Goal: Information Seeking & Learning: Learn about a topic

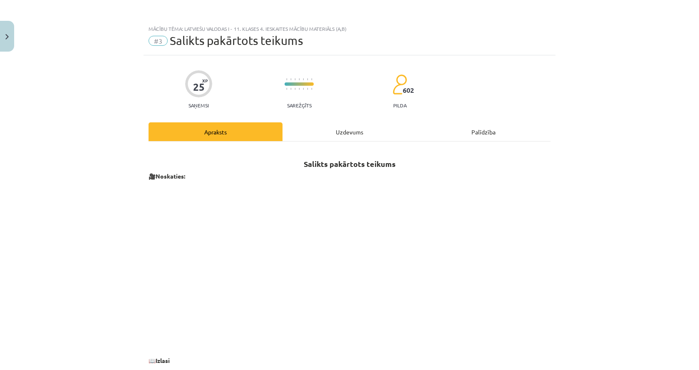
click at [328, 129] on div "Uzdevums" at bounding box center [350, 131] width 134 height 19
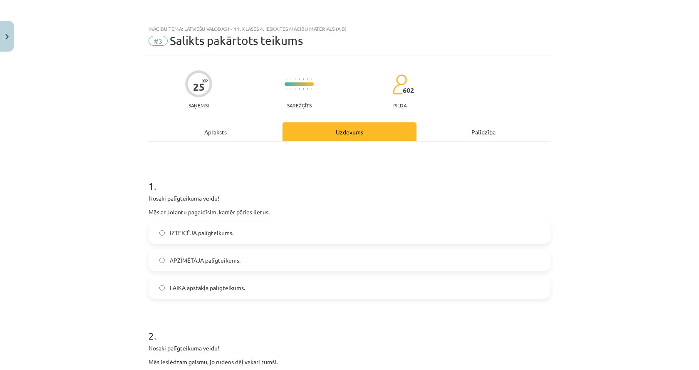
scroll to position [125, 0]
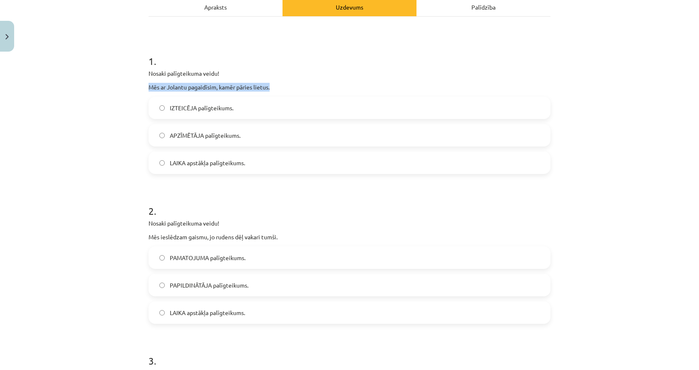
drag, startPoint x: 144, startPoint y: 87, endPoint x: 271, endPoint y: 84, distance: 126.6
click at [271, 84] on div "25 XP Saņemsi Sarežģīts 602 pilda Apraksts Uzdevums Palīdzība 1 . Nosaki palīgt…" at bounding box center [350, 362] width 412 height 864
click at [268, 88] on p "Mēs ar Jolantu pagaidīsim, kamēr pāries lietus." at bounding box center [350, 87] width 402 height 9
click at [209, 86] on p "Mēs ar Jolantu pagaidīsim, kamēr pāries lietus." at bounding box center [350, 87] width 402 height 9
click at [209, 85] on p "Mēs ar Jolantu pagaidīsim, kamēr pāries lietus." at bounding box center [350, 87] width 402 height 9
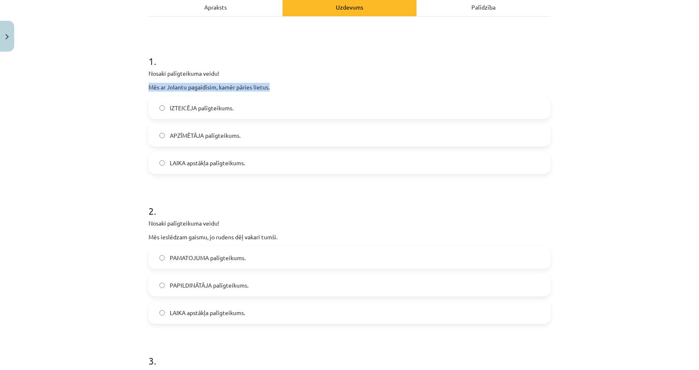
click at [209, 85] on p "Mēs ar Jolantu pagaidīsim, kamēr pāries lietus." at bounding box center [350, 87] width 402 height 9
copy div "Mēs ar Jolantu pagaidīsim, kamēr pāries lietus."
click at [220, 87] on p "Mēs ar Jolantu pagaidīsim, kamēr pāries lietus." at bounding box center [350, 87] width 402 height 9
drag, startPoint x: 219, startPoint y: 87, endPoint x: 268, endPoint y: 87, distance: 48.7
click at [268, 87] on p "Mēs ar Jolantu pagaidīsim, kamēr pāries lietus." at bounding box center [350, 87] width 402 height 9
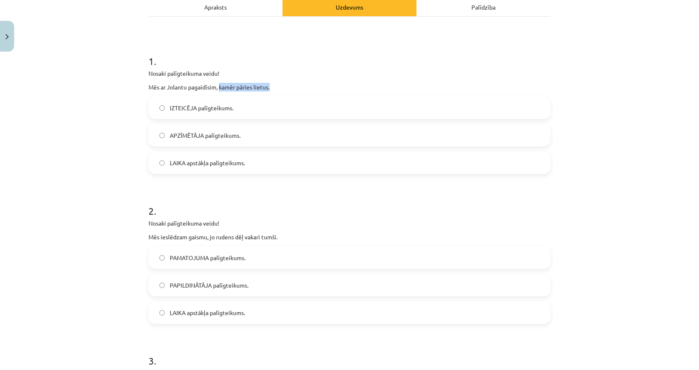
click at [268, 87] on p "Mēs ar Jolantu pagaidīsim, kamēr pāries lietus." at bounding box center [350, 87] width 402 height 9
click at [203, 157] on label "LAIKA apstākļa palīgteikums." at bounding box center [349, 162] width 400 height 21
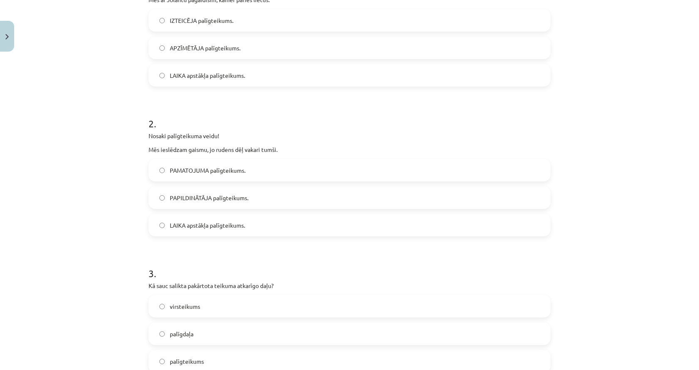
scroll to position [250, 0]
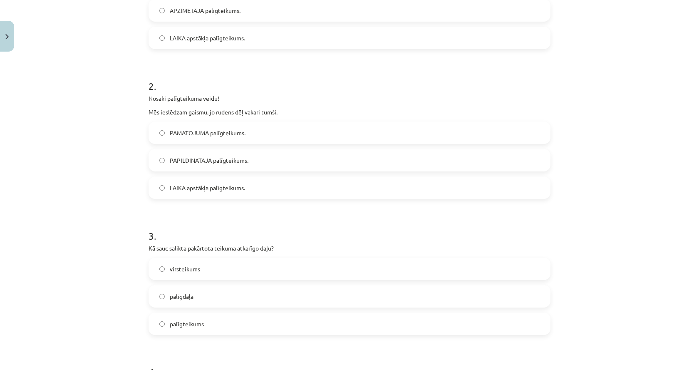
click at [200, 132] on span "PAMATOJUMA palīgteikums." at bounding box center [208, 133] width 76 height 9
click at [182, 116] on p "Mēs ieslēdzam gaismu, jo rudens dēļ vakari tumši." at bounding box center [350, 112] width 402 height 9
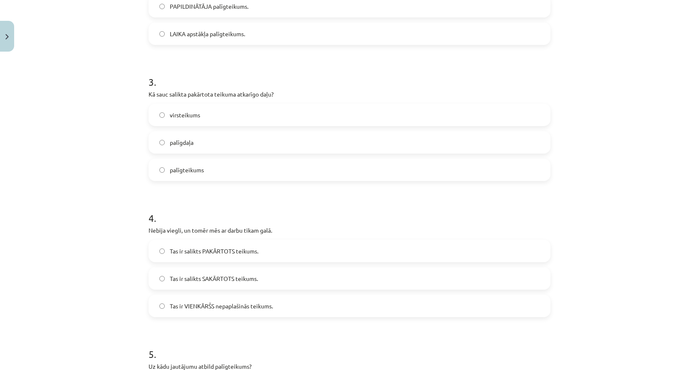
scroll to position [416, 0]
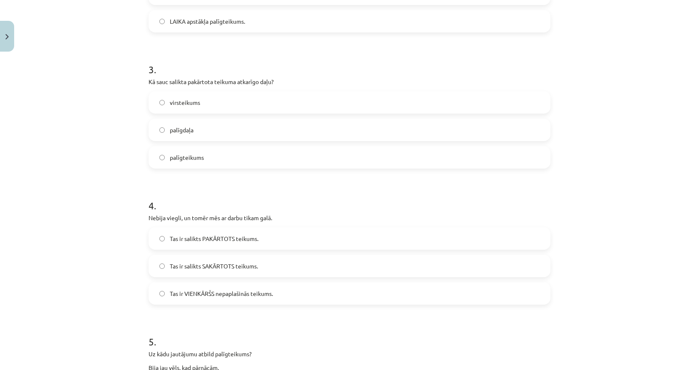
click at [210, 161] on label "palīgteikums" at bounding box center [349, 157] width 400 height 21
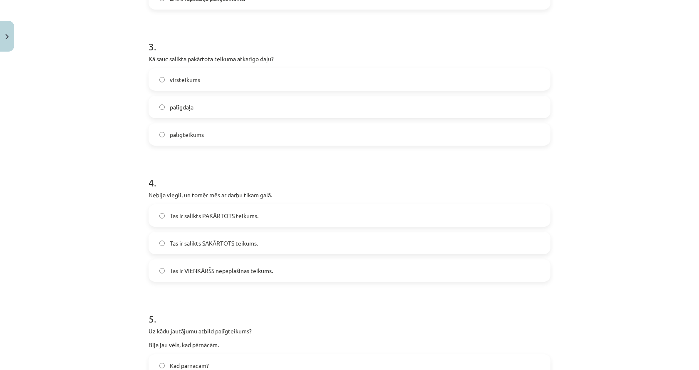
scroll to position [499, 0]
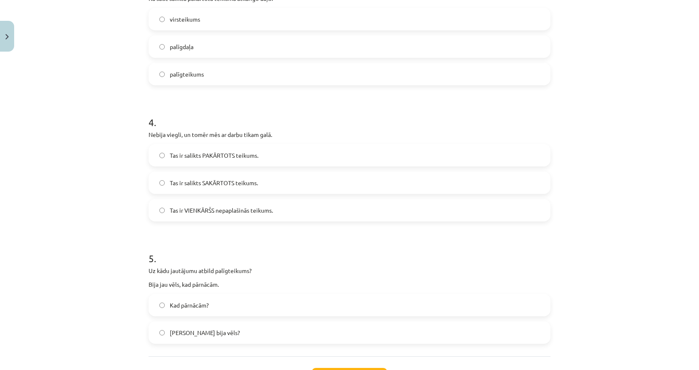
click at [203, 212] on span "Tas ir VIENKĀRŠS nepaplašinās teikums." at bounding box center [221, 210] width 103 height 9
click at [175, 211] on span "Tas ir VIENKĀRŠS nepaplašinās teikums." at bounding box center [221, 210] width 103 height 9
click at [170, 184] on span "Tas ir salikts SAKĀRTOTS teikums." at bounding box center [214, 183] width 88 height 9
drag, startPoint x: 151, startPoint y: 133, endPoint x: 180, endPoint y: 132, distance: 29.2
click at [180, 132] on p "Nebija viegli, un tomēr mēs ar darbu tikam galā." at bounding box center [350, 134] width 402 height 9
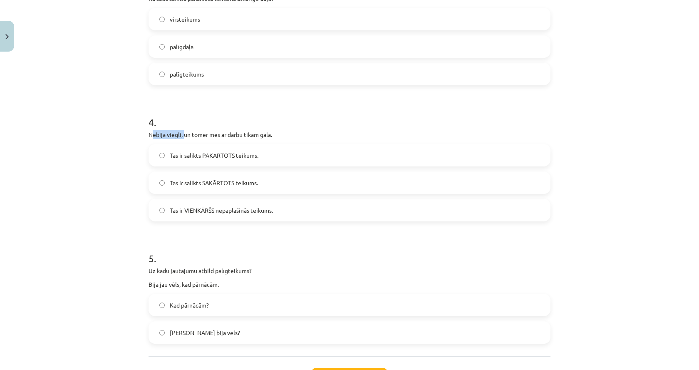
click at [179, 133] on p "Nebija viegli, un tomēr mēs ar darbu tikam galā." at bounding box center [350, 134] width 402 height 9
drag, startPoint x: 155, startPoint y: 129, endPoint x: 170, endPoint y: 129, distance: 15.0
click at [170, 129] on div "4 . Nebija viegli, un tomēr mēs ar darbu tikam galā. Tas ir salikts PAKĀRTOTS t…" at bounding box center [350, 161] width 402 height 119
drag, startPoint x: 180, startPoint y: 133, endPoint x: 253, endPoint y: 137, distance: 73.4
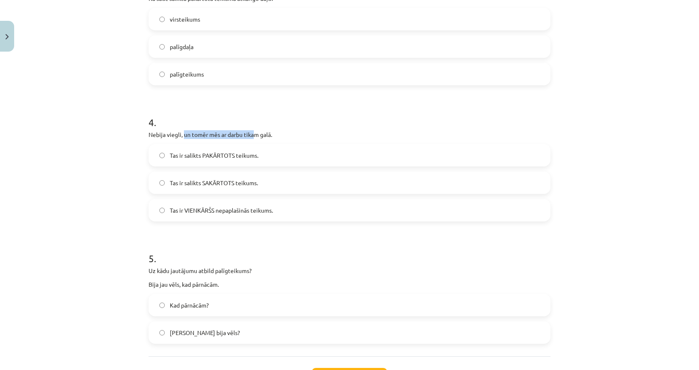
click at [253, 137] on p "Nebija viegli, un tomēr mēs ar darbu tikam galā." at bounding box center [350, 134] width 402 height 9
click at [191, 158] on span "Tas ir salikts PAKĀRTOTS teikums." at bounding box center [214, 155] width 89 height 9
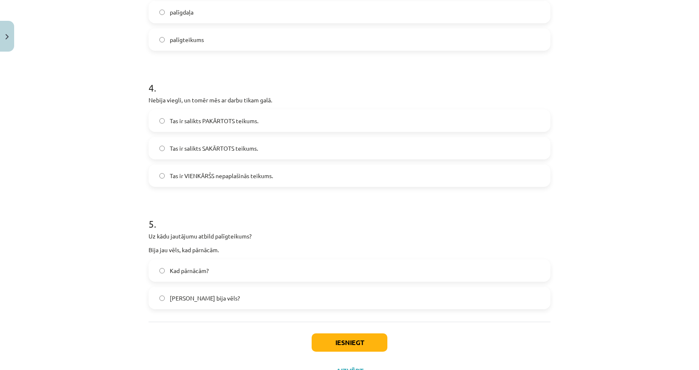
scroll to position [570, 0]
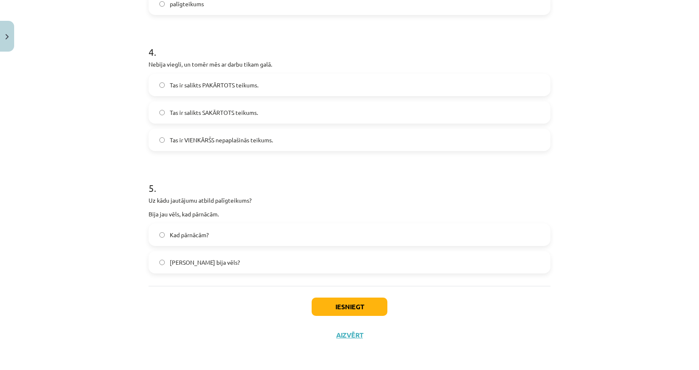
click at [161, 214] on p "Bija jau vēls, kad pārnācām." at bounding box center [350, 214] width 402 height 9
copy div "Bija jau vēls, kad pārnācām."
click at [179, 215] on p "Bija jau vēls, kad pārnācām." at bounding box center [350, 214] width 402 height 9
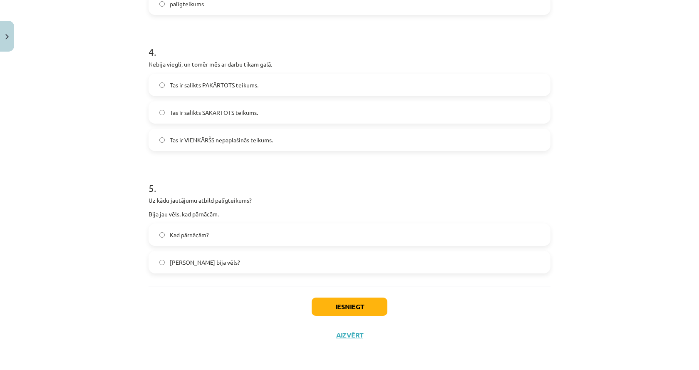
click at [107, 236] on div "Mācību tēma: Latviešu valodas i - 11. klases 4. ieskaites mācību materiāls (a,b…" at bounding box center [349, 185] width 699 height 370
drag, startPoint x: 226, startPoint y: 201, endPoint x: 267, endPoint y: 213, distance: 43.5
click at [268, 212] on div "Uz kādu jautājumu atbild palīgteikums? Bija jau vēls, kad pārnācām." at bounding box center [350, 207] width 402 height 22
click at [267, 207] on div "Uz kādu jautājumu atbild palīgteikums? Bija jau vēls, kad pārnācām." at bounding box center [350, 207] width 402 height 22
click at [187, 242] on label "Kad pārnācām?" at bounding box center [349, 234] width 400 height 21
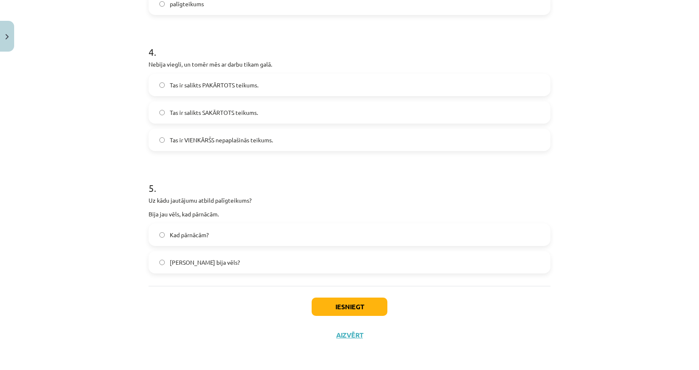
click at [172, 258] on span "[PERSON_NAME] bija vēls?" at bounding box center [205, 262] width 70 height 9
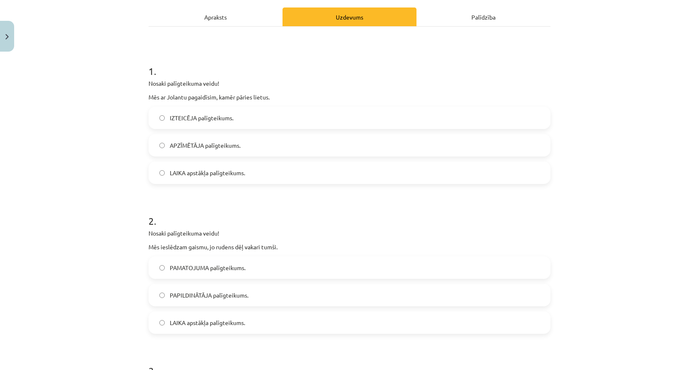
scroll to position [0, 0]
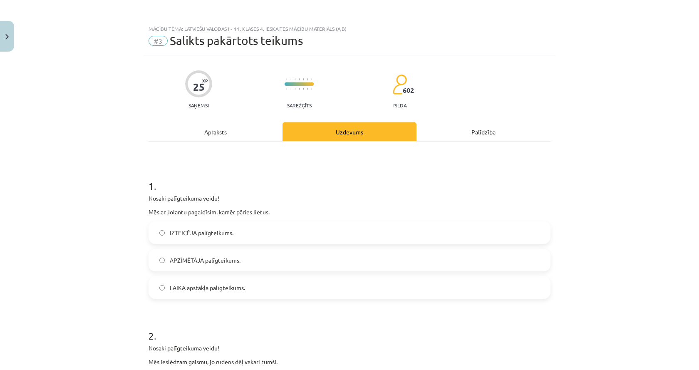
click at [216, 132] on div "Apraksts" at bounding box center [216, 131] width 134 height 19
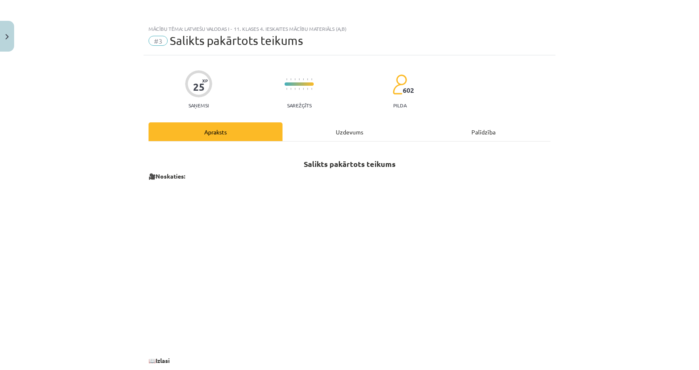
click at [339, 123] on div "Uzdevums" at bounding box center [350, 131] width 134 height 19
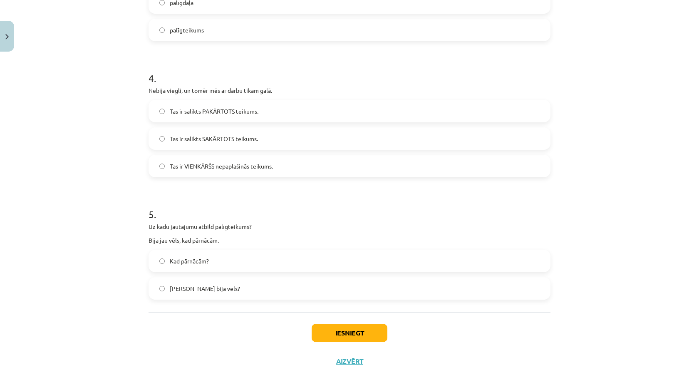
scroll to position [570, 0]
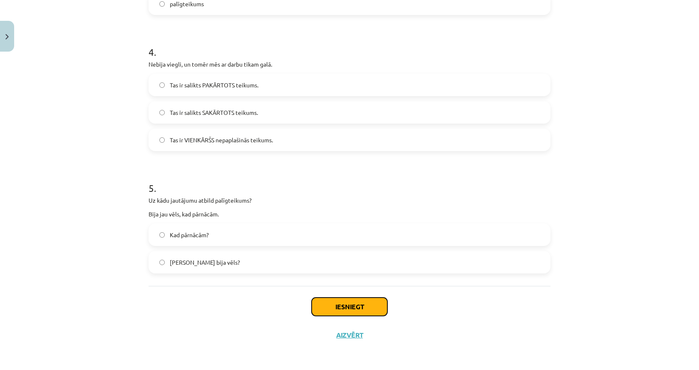
click at [345, 311] on button "Iesniegt" at bounding box center [350, 307] width 76 height 18
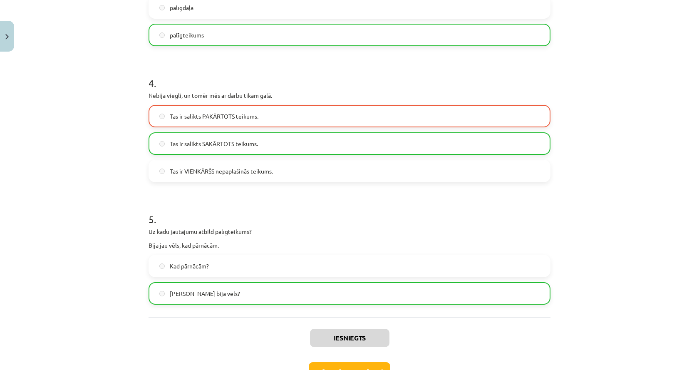
scroll to position [596, 0]
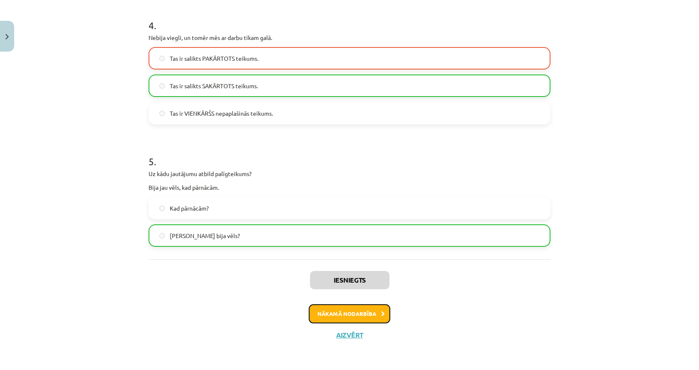
click at [350, 318] on button "Nākamā nodarbība" at bounding box center [350, 313] width 82 height 19
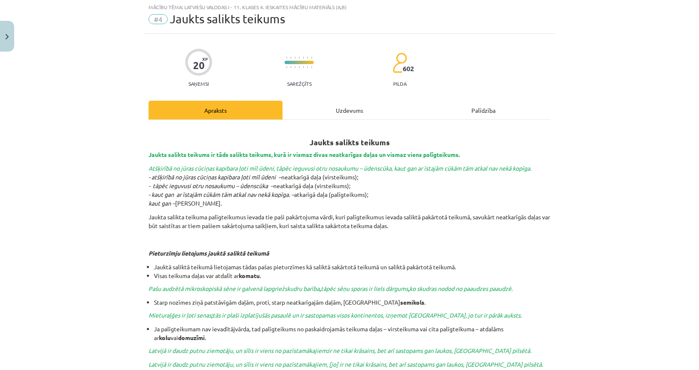
scroll to position [21, 0]
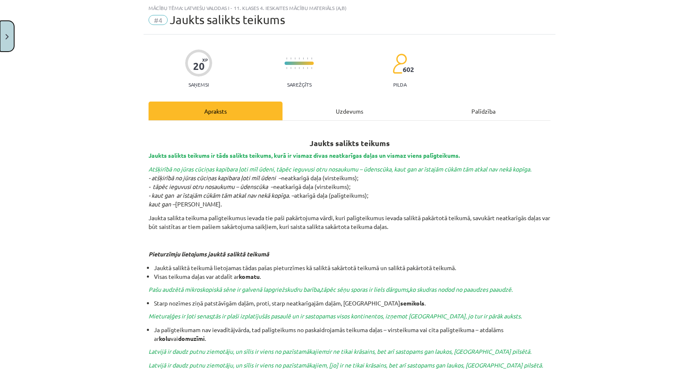
click at [9, 27] on button "Close" at bounding box center [7, 36] width 14 height 31
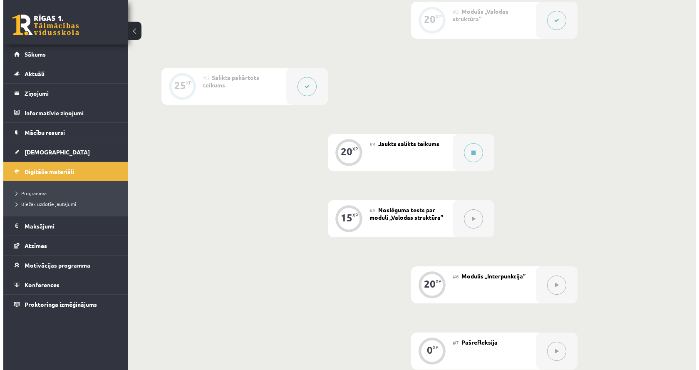
scroll to position [392, 0]
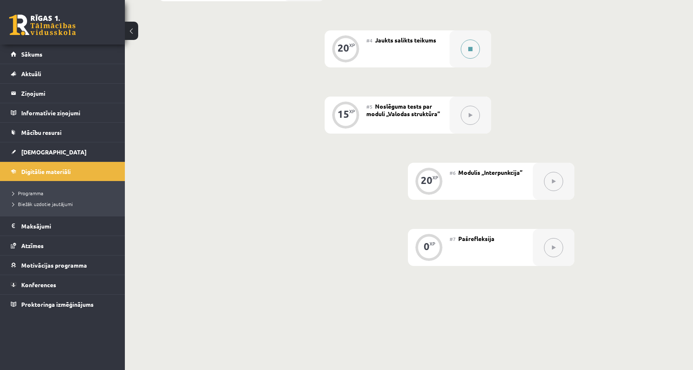
click at [477, 51] on button at bounding box center [470, 49] width 19 height 19
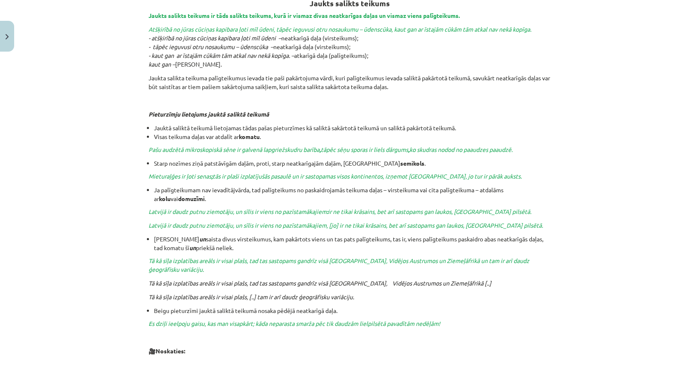
scroll to position [42, 0]
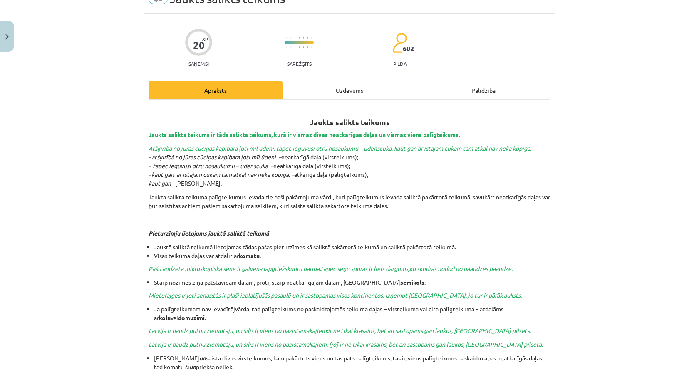
click at [309, 82] on div "Uzdevums" at bounding box center [350, 90] width 134 height 19
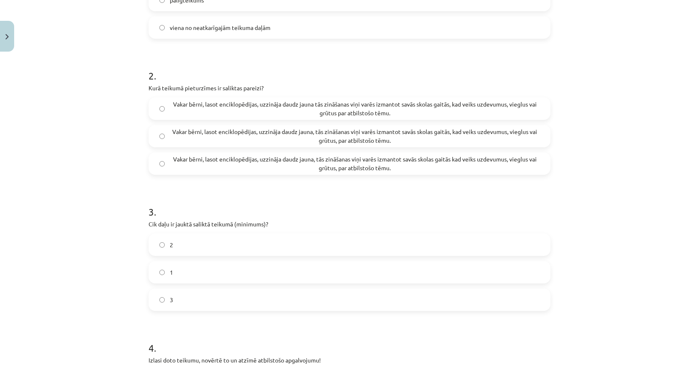
scroll to position [101, 0]
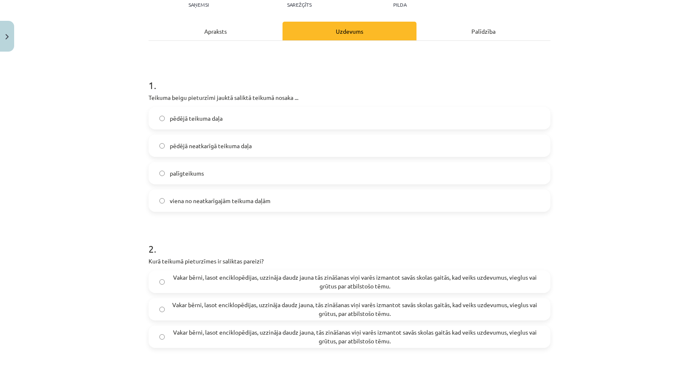
click at [249, 27] on div "Apraksts" at bounding box center [216, 31] width 134 height 19
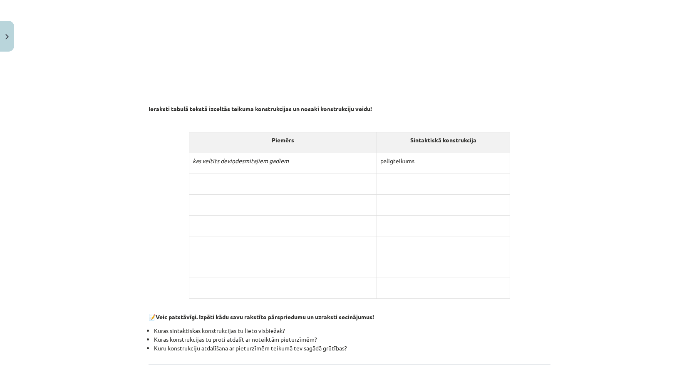
scroll to position [680, 0]
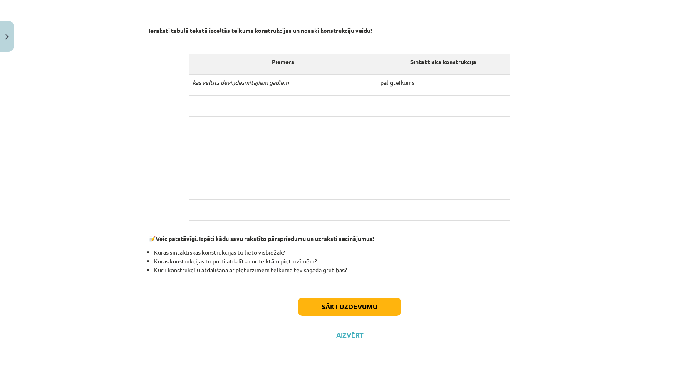
click at [238, 120] on p at bounding box center [283, 124] width 181 height 9
drag, startPoint x: 242, startPoint y: 107, endPoint x: 251, endPoint y: 102, distance: 9.7
click at [249, 108] on td at bounding box center [283, 105] width 188 height 21
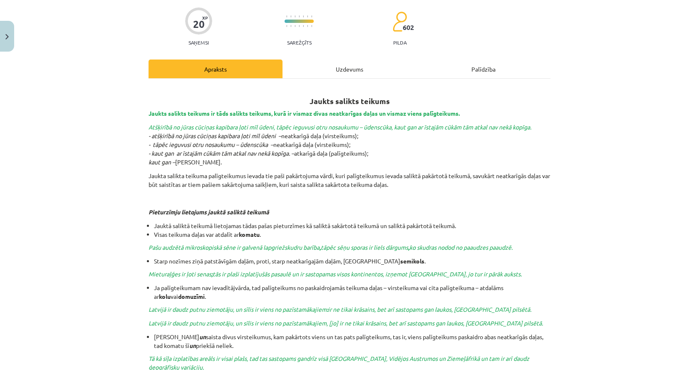
scroll to position [55, 0]
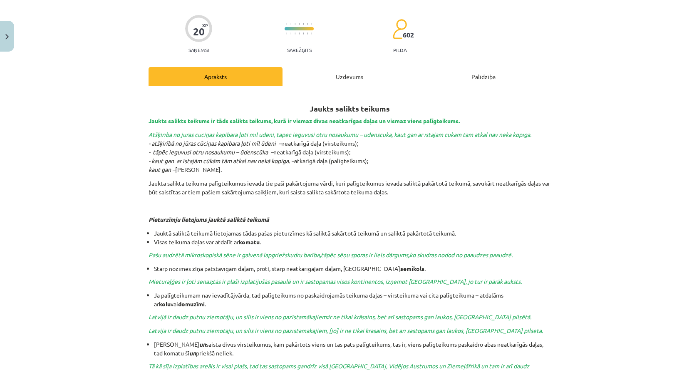
click at [353, 74] on div "Uzdevums" at bounding box center [350, 76] width 134 height 19
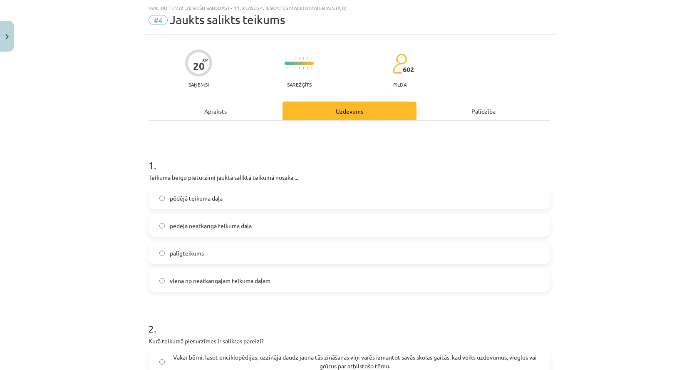
scroll to position [62, 0]
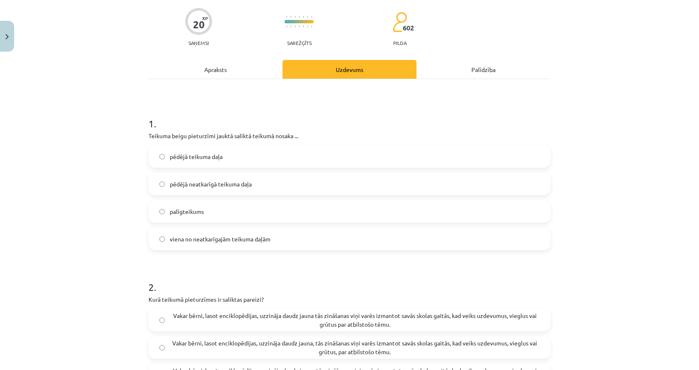
click at [242, 64] on div "Apraksts" at bounding box center [216, 69] width 134 height 19
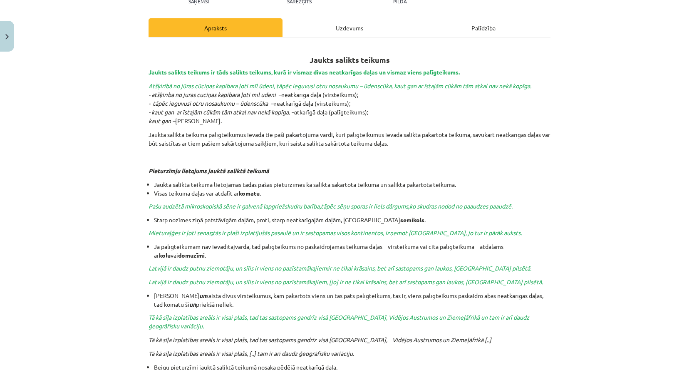
scroll to position [187, 0]
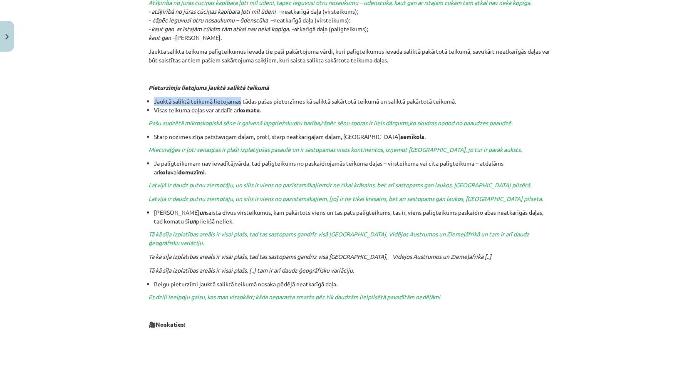
drag, startPoint x: 152, startPoint y: 99, endPoint x: 237, endPoint y: 97, distance: 84.9
click at [237, 97] on li "Jauktā saliktā teikumā lietojamas tādas pašas pieturzīmes kā saliktā sakārtotā …" at bounding box center [352, 101] width 397 height 9
drag, startPoint x: 364, startPoint y: 0, endPoint x: 543, endPoint y: 28, distance: 181.5
click at [542, 28] on p "Atšķirībā no jūras cūciņas kapibara ļoti mīl ūdeni, tāpēc ieguvusi otru nosauku…" at bounding box center [350, 20] width 402 height 44
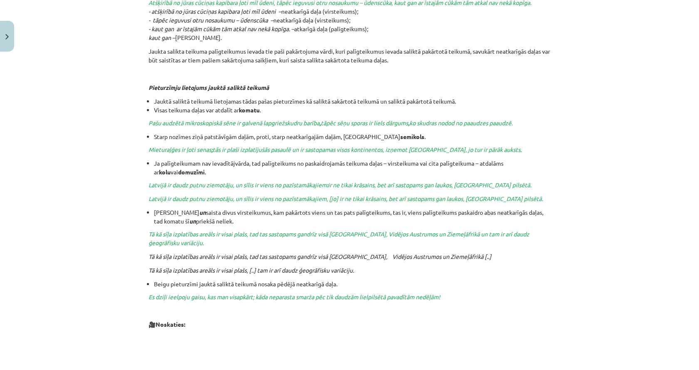
drag, startPoint x: 614, startPoint y: 0, endPoint x: 641, endPoint y: 293, distance: 294.2
click at [641, 296] on div "Mācību tēma: Latviešu valodas i - 11. klases 4. ieskaites mācību materiāls (a,b…" at bounding box center [349, 185] width 699 height 370
click at [197, 133] on li "Starp nozīmes ziņā patstāvīgām daļām, proti, starp neatkarīgajām daļām, liekams…" at bounding box center [352, 136] width 397 height 9
drag, startPoint x: 239, startPoint y: 101, endPoint x: 278, endPoint y: 99, distance: 38.8
click at [277, 99] on li "Jauktā saliktā teikumā lietojamas tādas pašas pieturzīmes kā saliktā sakārtotā …" at bounding box center [352, 101] width 397 height 9
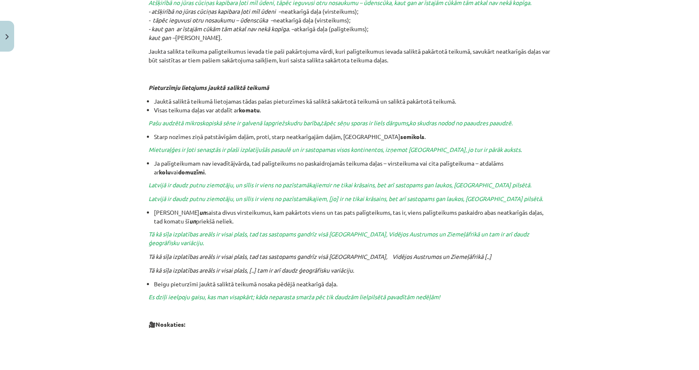
click at [278, 99] on li "Jauktā saliktā teikumā lietojamas tādas pašas pieturzīmes kā saliktā sakārtotā …" at bounding box center [352, 101] width 397 height 9
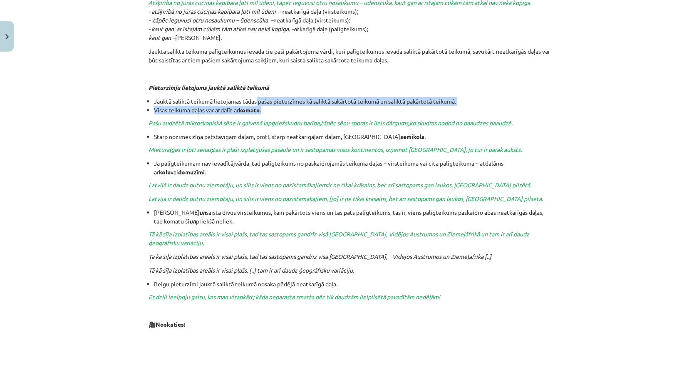
drag, startPoint x: 254, startPoint y: 99, endPoint x: 302, endPoint y: 107, distance: 48.5
click at [302, 107] on ul "Jauktā saliktā teikumā lietojamas tādas pašas pieturzīmes kā saliktā sakārtotā …" at bounding box center [350, 105] width 402 height 17
click at [302, 107] on li "Visas teikuma daļas var atdalīt ar komatu ." at bounding box center [352, 110] width 397 height 9
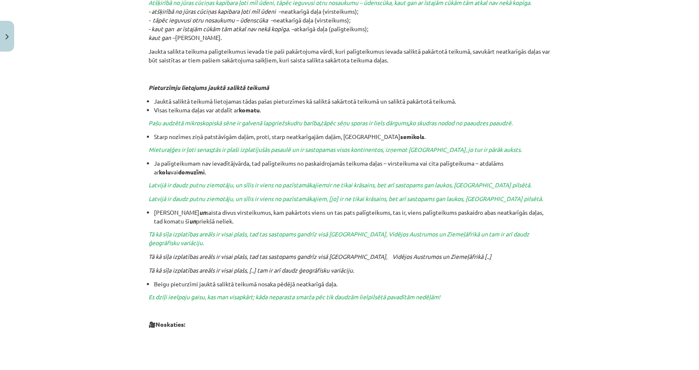
scroll to position [0, 0]
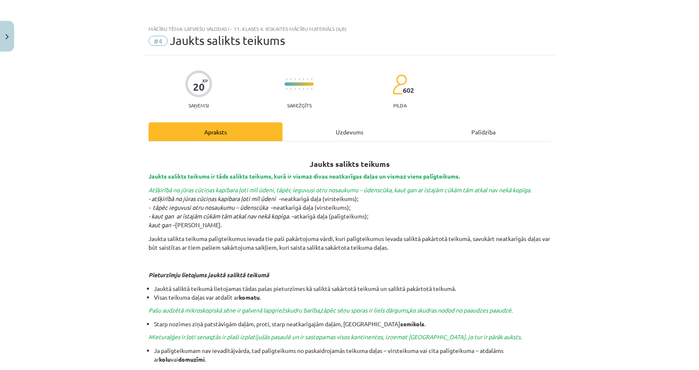
click at [325, 135] on div "Uzdevums" at bounding box center [350, 131] width 134 height 19
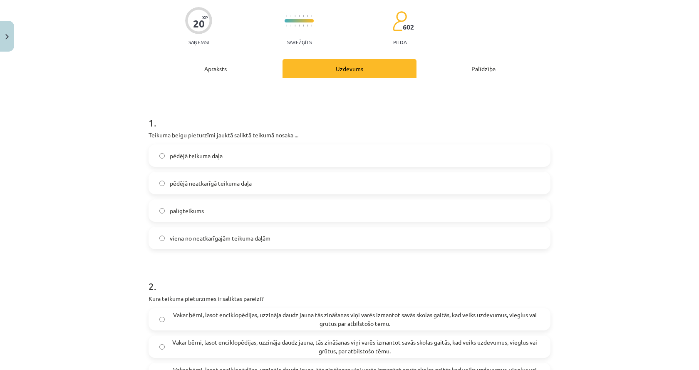
scroll to position [104, 0]
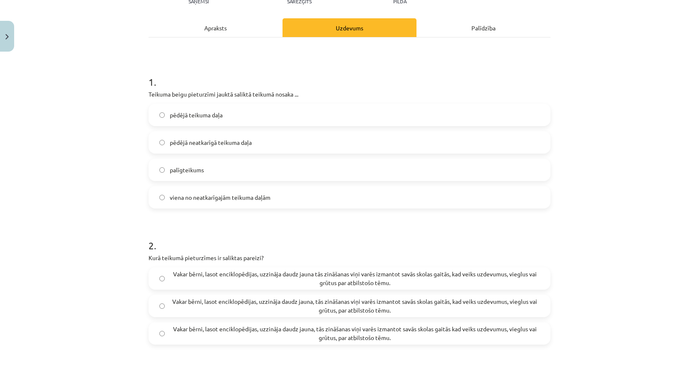
click at [231, 148] on label "pēdējā neatkarīgā teikuma daļa" at bounding box center [349, 142] width 400 height 21
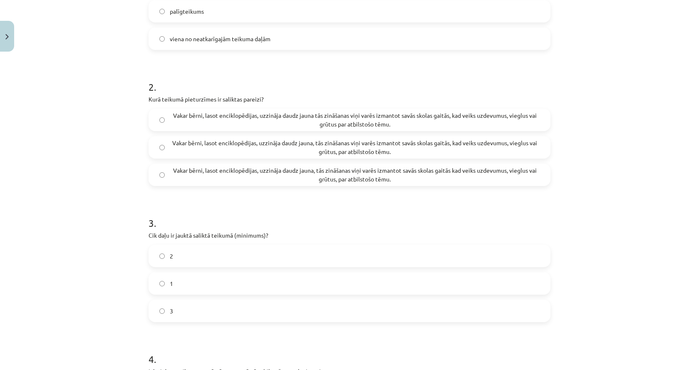
scroll to position [271, 0]
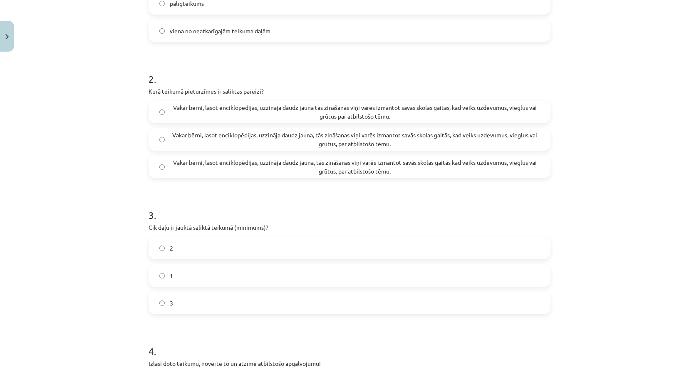
click at [235, 131] on span "Vakar bērni, lasot enciklopēdijas, uzzināja daudz jauna, tās zināšanas viņi var…" at bounding box center [355, 139] width 370 height 17
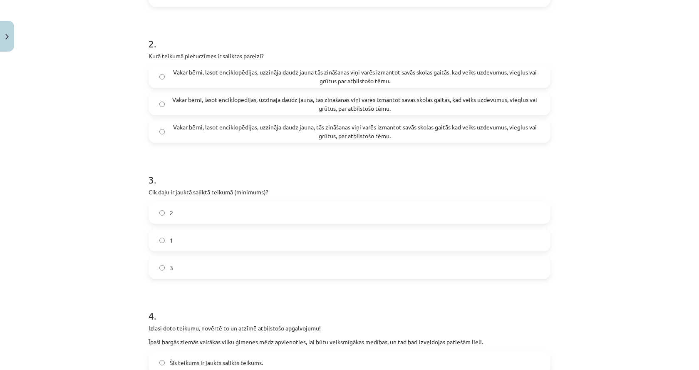
scroll to position [395, 0]
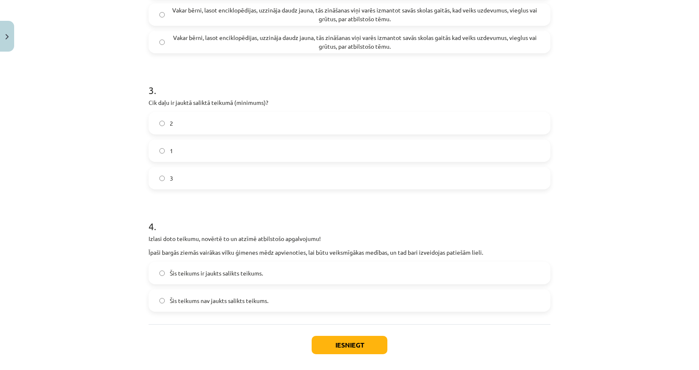
click at [183, 174] on label "3" at bounding box center [349, 178] width 400 height 21
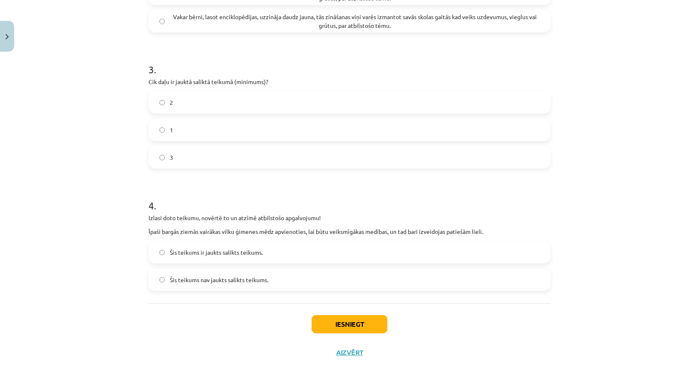
scroll to position [434, 0]
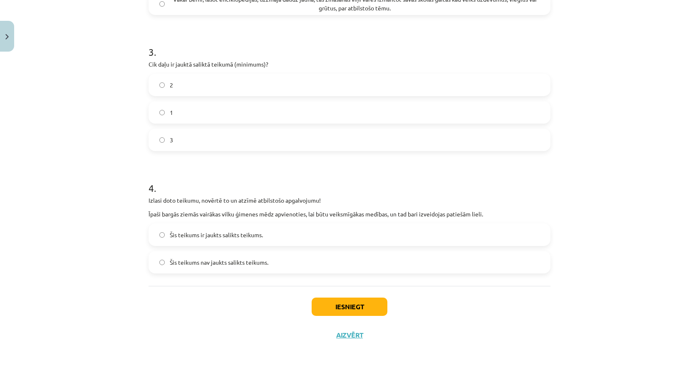
click at [307, 211] on p "Īpaši bargās ziemās vairākas vilku ģimenes mēdz apvienoties, lai būtu veiksmīgā…" at bounding box center [350, 214] width 402 height 9
click at [273, 244] on label "Šis teikums ir jaukts salikts teikums." at bounding box center [349, 234] width 400 height 21
click at [269, 259] on label "Šis teikums nav jaukts salikts teikums." at bounding box center [349, 262] width 400 height 21
click at [372, 299] on button "Iesniegt" at bounding box center [350, 307] width 76 height 18
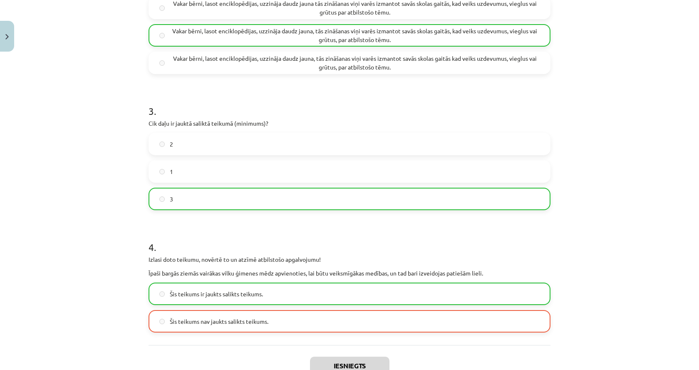
scroll to position [460, 0]
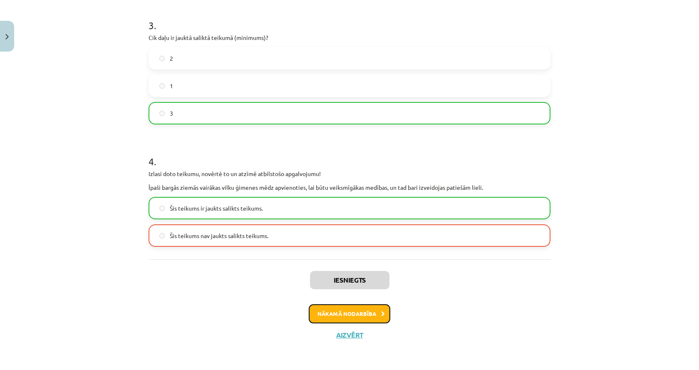
click at [356, 317] on button "Nākamā nodarbība" at bounding box center [350, 313] width 82 height 19
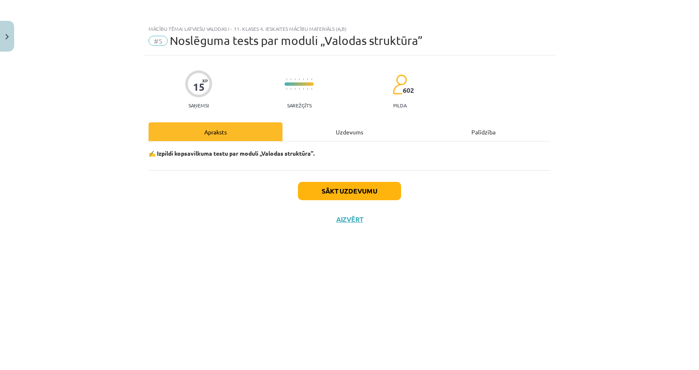
scroll to position [0, 0]
click at [356, 142] on div "✍️ Izpildi kopsavilkuma testu par moduli „Valodas struktūra”." at bounding box center [350, 156] width 402 height 29
click at [356, 134] on div "Uzdevums" at bounding box center [350, 131] width 134 height 19
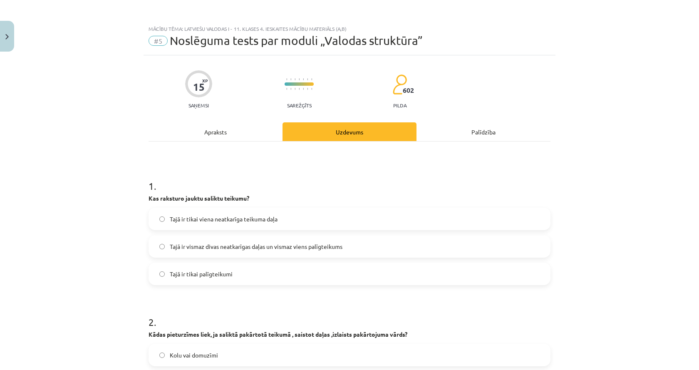
click at [246, 137] on div "Apraksts" at bounding box center [216, 131] width 134 height 19
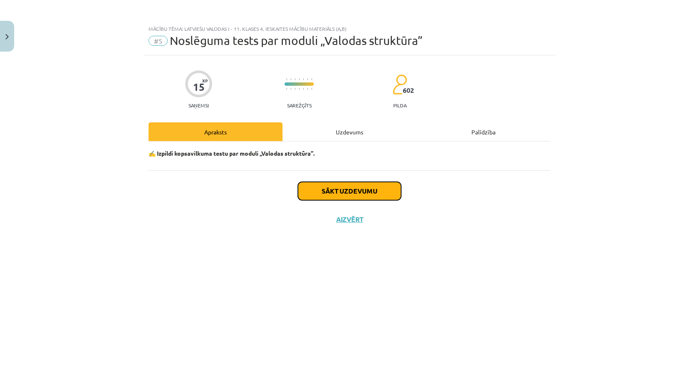
click at [340, 184] on button "Sākt uzdevumu" at bounding box center [349, 191] width 103 height 18
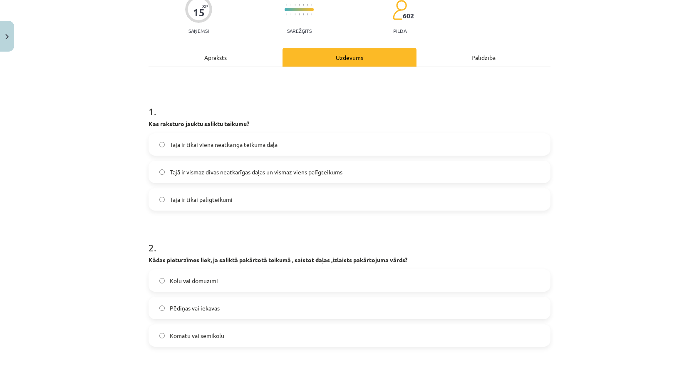
scroll to position [83, 0]
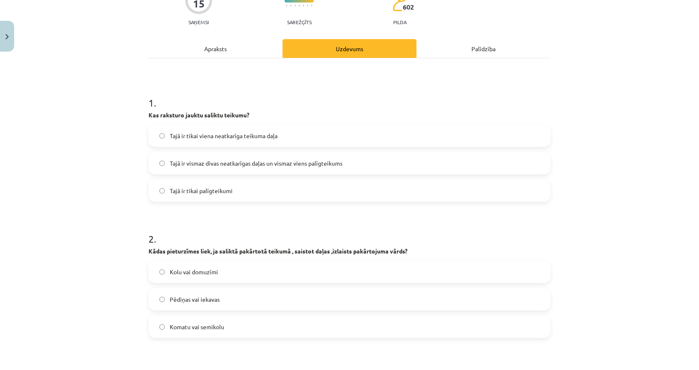
click at [288, 169] on label "Tajā ir vismaz divas neatkarīgas daļas un vismaz viens palīgteikums" at bounding box center [349, 163] width 400 height 21
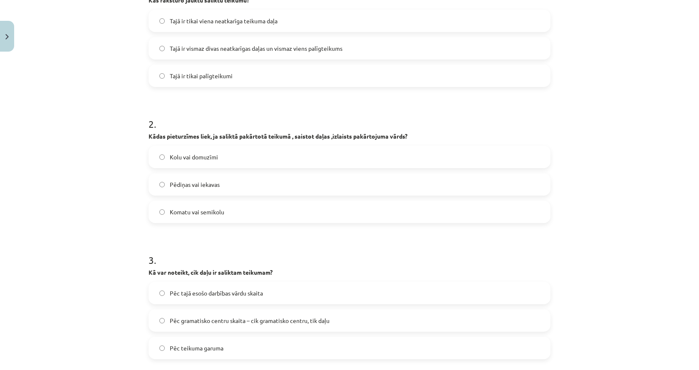
scroll to position [208, 0]
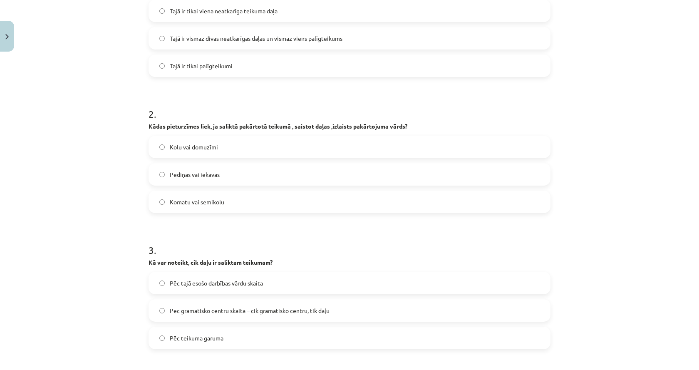
click at [266, 199] on label "Komatu vai semikolu" at bounding box center [349, 201] width 400 height 21
drag, startPoint x: 352, startPoint y: 126, endPoint x: 403, endPoint y: 128, distance: 50.8
click at [403, 128] on b "Kādas pieturzīmes liek, ja saliktā pakārtotā teikumā , saistot daļas ,izlaists …" at bounding box center [278, 125] width 259 height 7
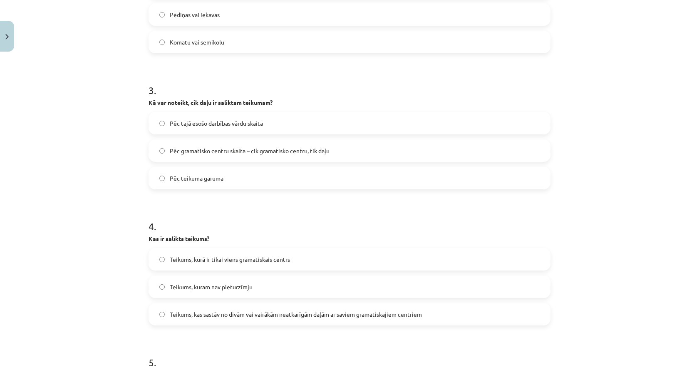
scroll to position [375, 0]
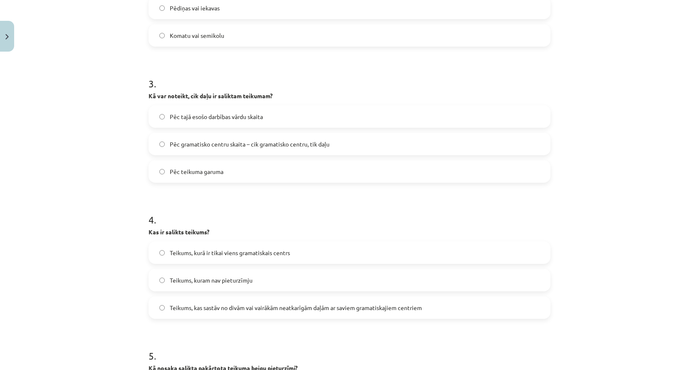
click at [182, 150] on label "Pēc gramatisko centru skaita – cik gramatisko centru, tik daļu" at bounding box center [349, 144] width 400 height 21
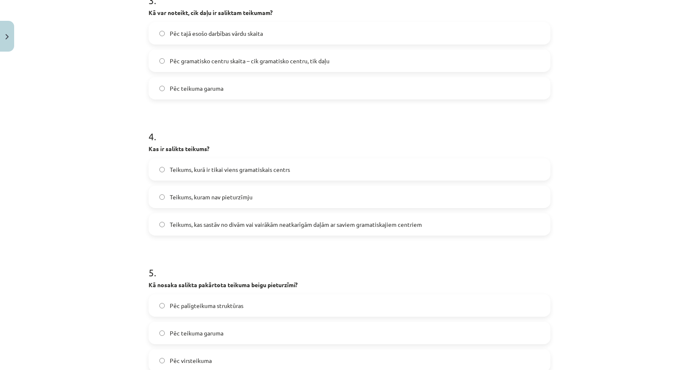
scroll to position [499, 0]
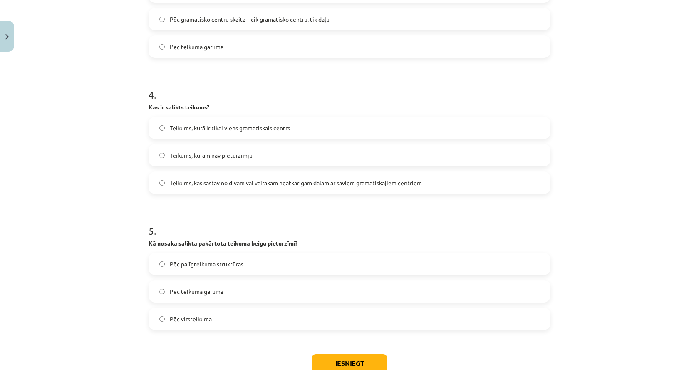
click at [166, 184] on label "Teikums, kas sastāv no divām vai vairākām neatkarīgām daļām ar saviem gramatisk…" at bounding box center [349, 182] width 400 height 21
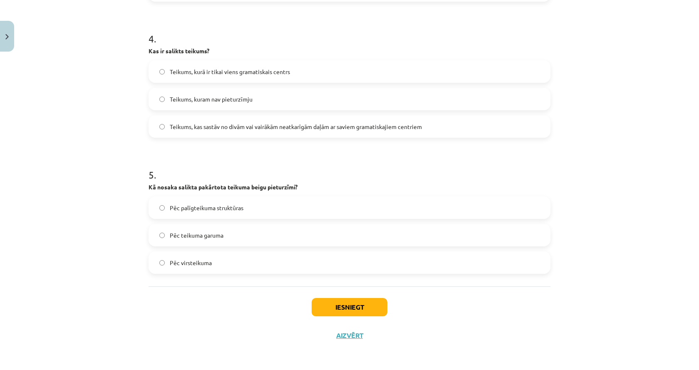
scroll to position [556, 0]
click at [238, 269] on label "Pēc virsteikuma" at bounding box center [349, 262] width 400 height 21
click at [358, 303] on button "Iesniegt" at bounding box center [350, 307] width 76 height 18
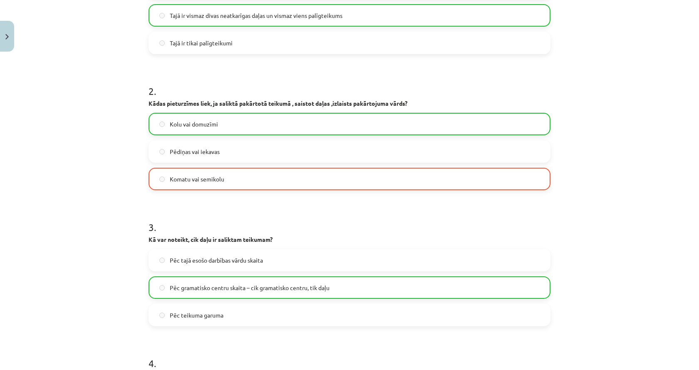
scroll to position [181, 0]
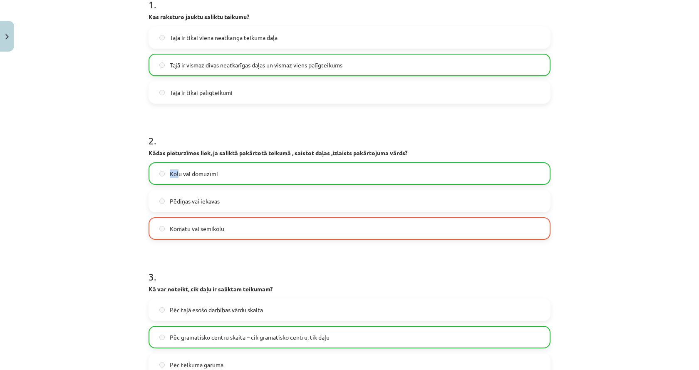
drag, startPoint x: 166, startPoint y: 172, endPoint x: 176, endPoint y: 177, distance: 11.4
click at [176, 177] on label "Kolu vai domuzīmi" at bounding box center [349, 173] width 400 height 21
click at [129, 195] on div "Mācību tēma: Latviešu valodas i - 11. klases 4. ieskaites mācību materiāls (a,b…" at bounding box center [349, 185] width 699 height 370
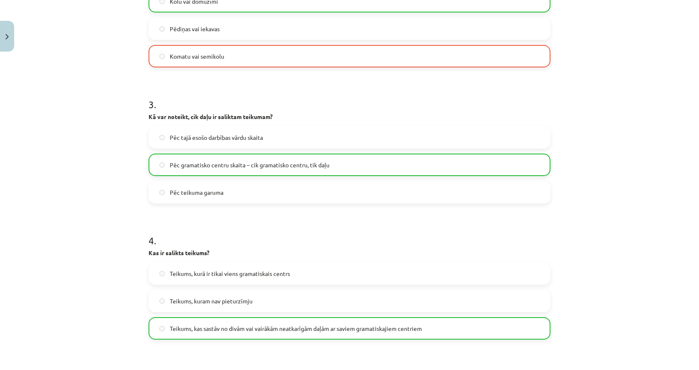
scroll to position [583, 0]
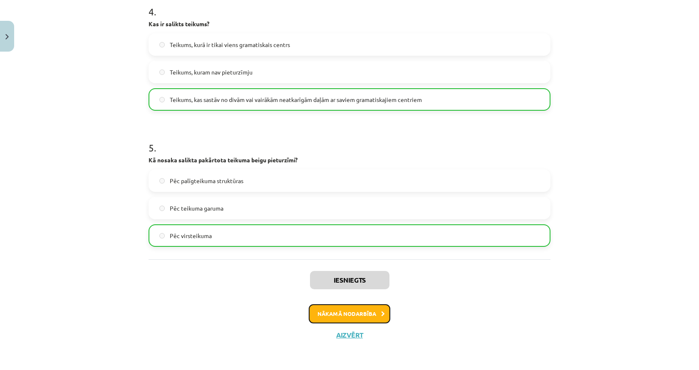
click at [355, 310] on button "Nākamā nodarbība" at bounding box center [350, 313] width 82 height 19
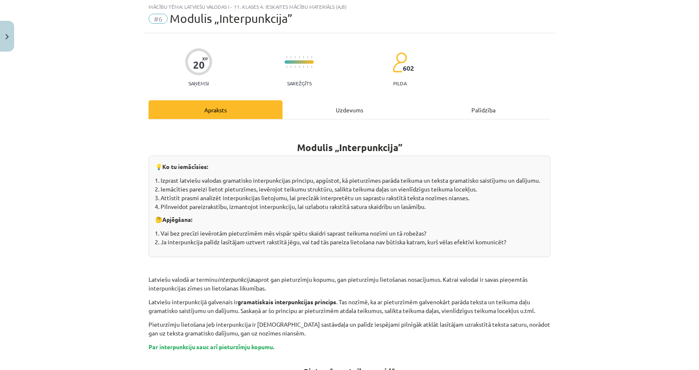
scroll to position [21, 0]
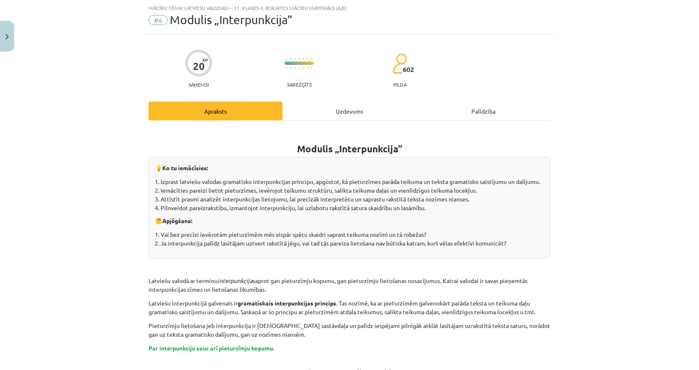
drag, startPoint x: 381, startPoint y: 112, endPoint x: 355, endPoint y: 117, distance: 26.8
click at [382, 112] on div "Uzdevums" at bounding box center [350, 111] width 134 height 19
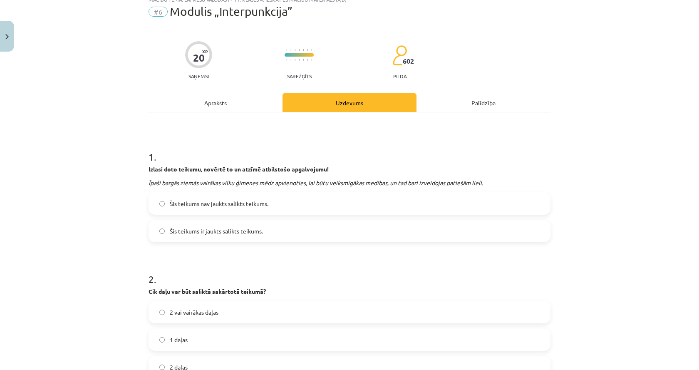
scroll to position [0, 0]
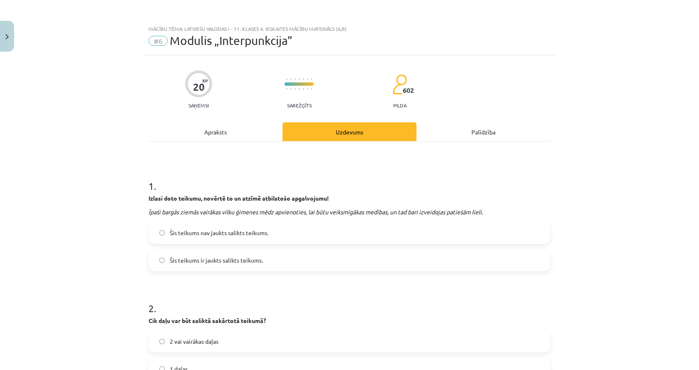
click at [216, 130] on div "Apraksts" at bounding box center [216, 131] width 134 height 19
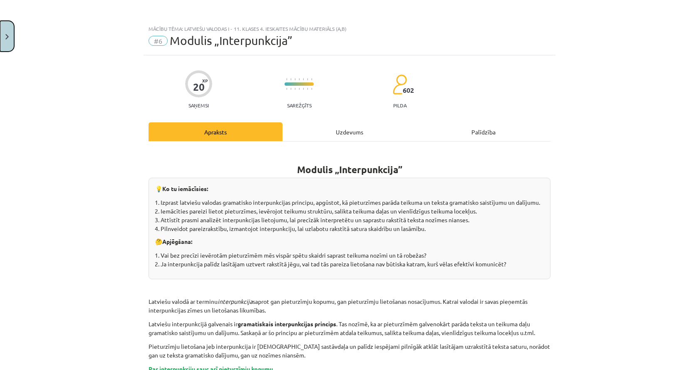
click at [4, 25] on button "Close" at bounding box center [7, 36] width 14 height 31
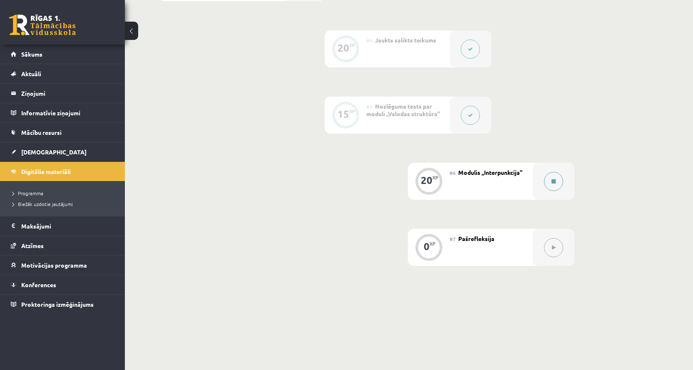
click at [552, 184] on icon at bounding box center [553, 181] width 4 height 5
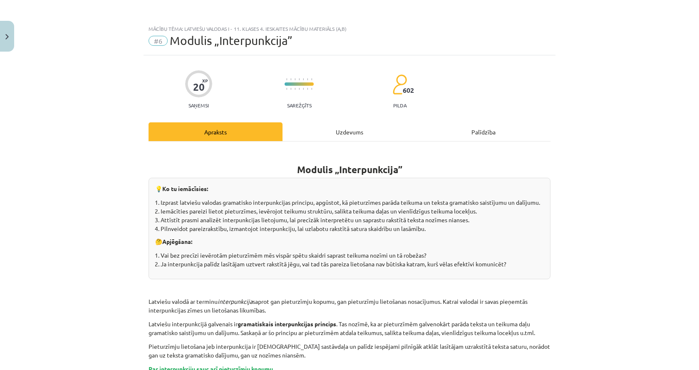
click at [366, 126] on div "Uzdevums" at bounding box center [350, 131] width 134 height 19
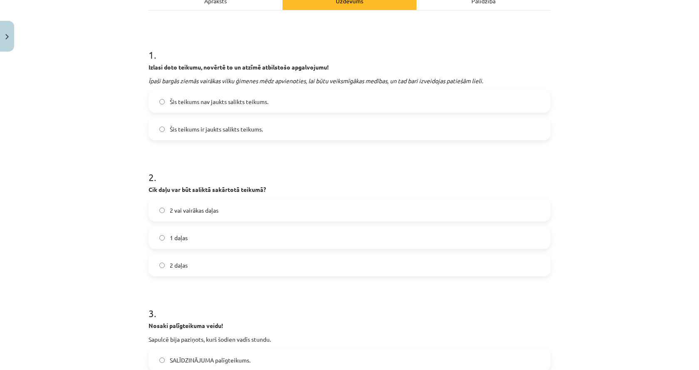
scroll to position [146, 0]
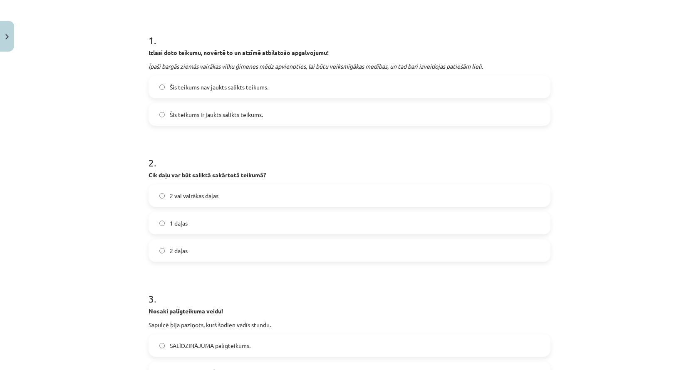
click at [272, 196] on label "2 vai vairākas daļas" at bounding box center [349, 195] width 400 height 21
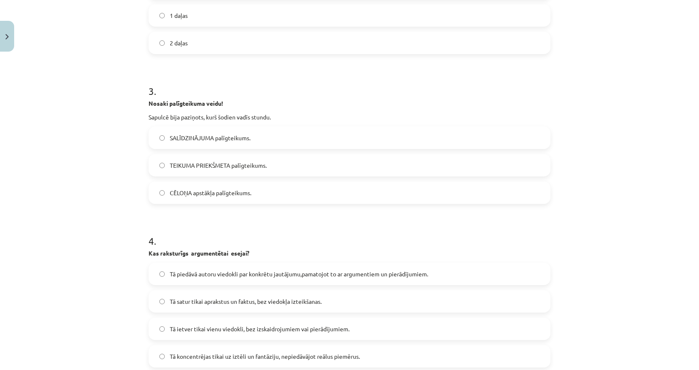
scroll to position [354, 0]
click at [194, 172] on label "TEIKUMA PRIEKŠMETA palīgteikums." at bounding box center [349, 164] width 400 height 21
drag, startPoint x: 165, startPoint y: 189, endPoint x: 235, endPoint y: 193, distance: 70.5
click at [236, 193] on label "CĒLOŅA apstākļa palīgteikums." at bounding box center [349, 192] width 400 height 21
click at [224, 196] on span "CĒLOŅA apstākļa palīgteikums." at bounding box center [211, 192] width 82 height 9
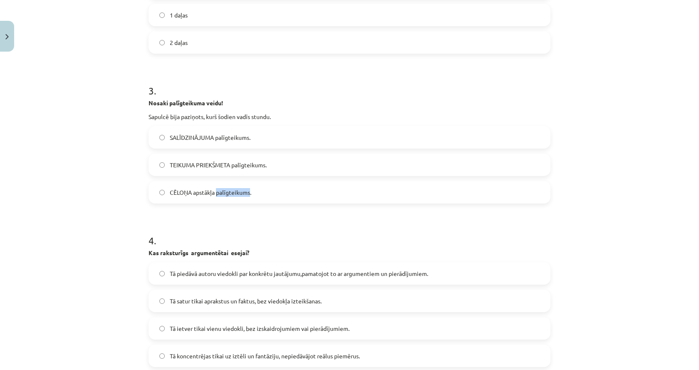
click at [224, 196] on span "CĒLOŅA apstākļa palīgteikums." at bounding box center [211, 192] width 82 height 9
click at [156, 160] on label "TEIKUMA PRIEKŠMETA palīgteikums." at bounding box center [349, 164] width 400 height 21
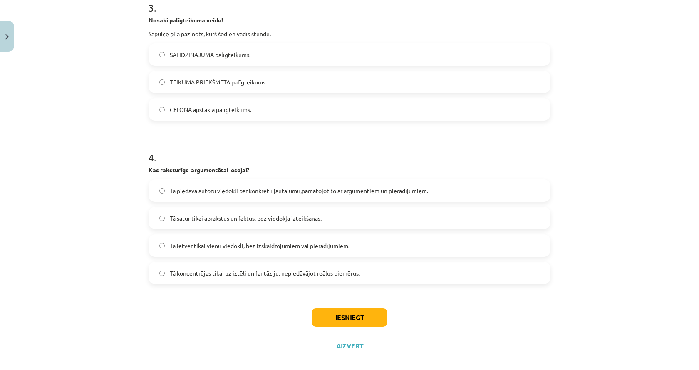
scroll to position [437, 0]
click at [149, 183] on label "Tā piedāvā autoru viedokli par konkrētu jautājumu,pamatojot to ar argumentiem u…" at bounding box center [349, 190] width 400 height 21
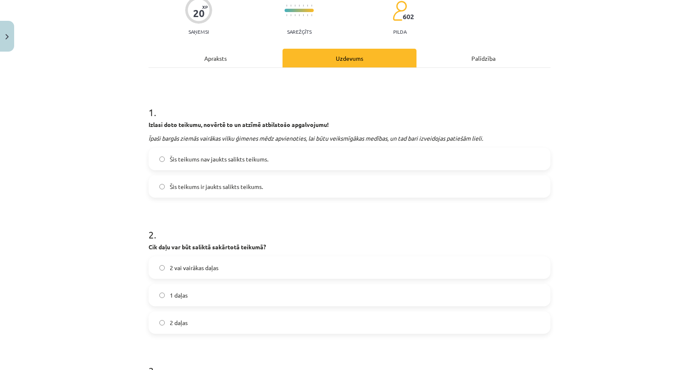
scroll to position [73, 0]
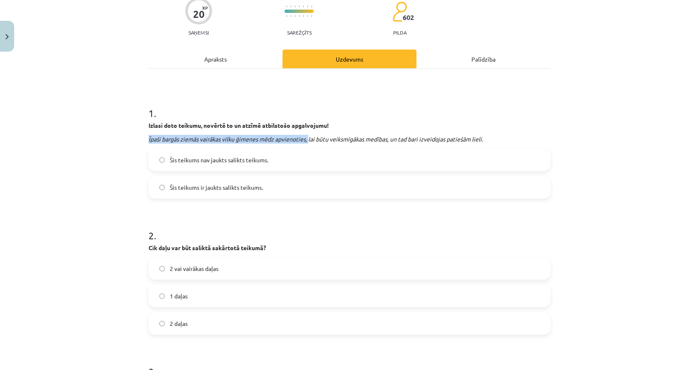
drag, startPoint x: 148, startPoint y: 142, endPoint x: 308, endPoint y: 142, distance: 160.7
click at [308, 142] on div "20 XP Saņemsi Sarežģīts 602 pilda Apraksts Uzdevums Palīdzība 1 . Izlasi doto t…" at bounding box center [350, 353] width 412 height 741
click at [408, 142] on icon "Īpaši bargās ziemās vairākas vilku ģimenes mēdz apvienoties, lai būtu veiksmīgā…" at bounding box center [316, 138] width 335 height 7
drag, startPoint x: 303, startPoint y: 138, endPoint x: 390, endPoint y: 143, distance: 87.1
click at [390, 143] on p "Īpaši bargās ziemās vairākas vilku ģimenes mēdz apvienoties, lai būtu veiksmīgā…" at bounding box center [350, 139] width 402 height 9
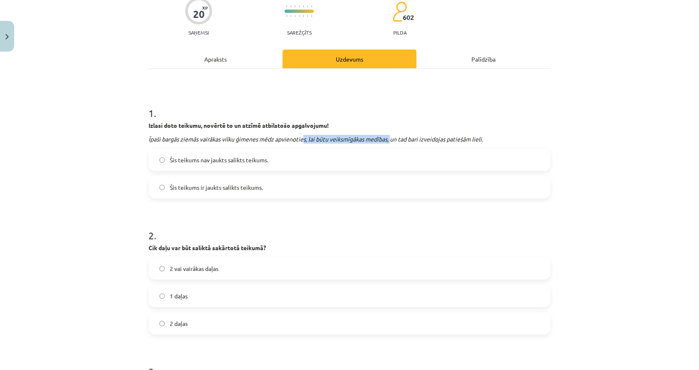
click at [390, 141] on icon "Īpaši bargās ziemās vairākas vilku ģimenes mēdz apvienoties, lai būtu veiksmīgā…" at bounding box center [316, 138] width 335 height 7
drag, startPoint x: 390, startPoint y: 140, endPoint x: 490, endPoint y: 139, distance: 99.9
click at [490, 139] on p "Īpaši bargās ziemās vairākas vilku ģimenes mēdz apvienoties, lai būtu veiksmīgā…" at bounding box center [350, 139] width 402 height 9
click at [455, 163] on label "Šis teikums nav jaukts salikts teikums." at bounding box center [349, 159] width 400 height 21
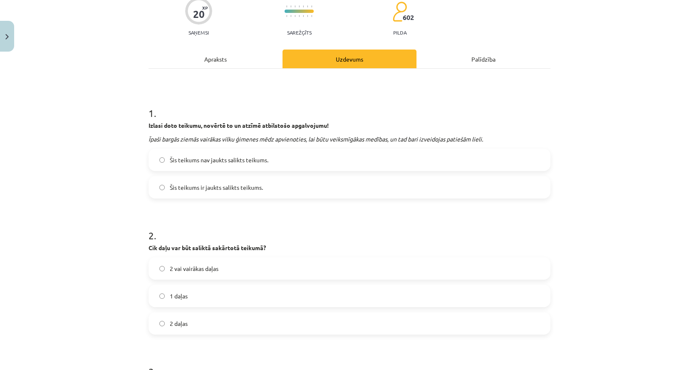
click at [192, 137] on icon "Īpaši bargās ziemās vairākas vilku ģimenes mēdz apvienoties, lai būtu veiksmīgā…" at bounding box center [316, 138] width 335 height 7
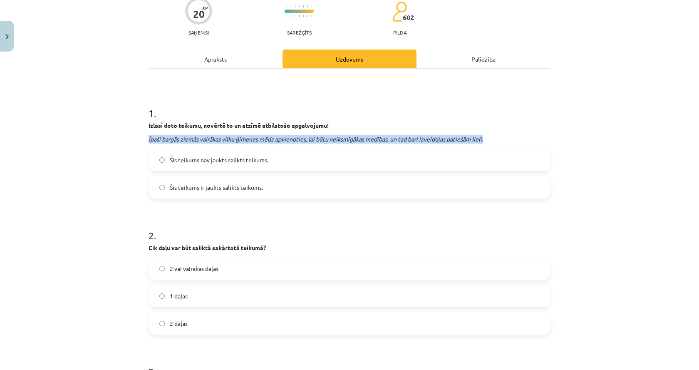
click at [192, 137] on icon "Īpaši bargās ziemās vairākas vilku ģimenes mēdz apvienoties, lai būtu veiksmīgā…" at bounding box center [316, 138] width 335 height 7
click at [194, 135] on p "Īpaši bargās ziemās vairākas vilku ģimenes mēdz apvienoties, lai būtu veiksmīgā…" at bounding box center [350, 139] width 402 height 9
drag, startPoint x: 388, startPoint y: 142, endPoint x: 488, endPoint y: 139, distance: 99.5
click at [488, 139] on p "Īpaši bargās ziemās vairākas vilku ģimenes mēdz apvienoties, lai būtu veiksmīgā…" at bounding box center [350, 139] width 402 height 9
click at [469, 138] on icon "Īpaši bargās ziemās vairākas vilku ģimenes mēdz apvienoties, lai būtu veiksmīgā…" at bounding box center [316, 138] width 335 height 7
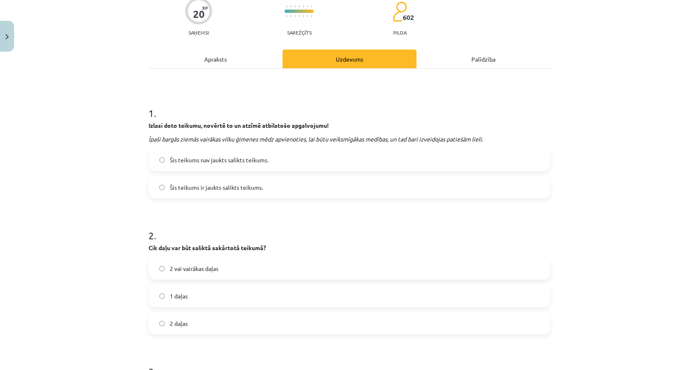
click at [185, 140] on icon "Īpaši bargās ziemās vairākas vilku ģimenes mēdz apvienoties, lai būtu veiksmīgā…" at bounding box center [316, 138] width 335 height 7
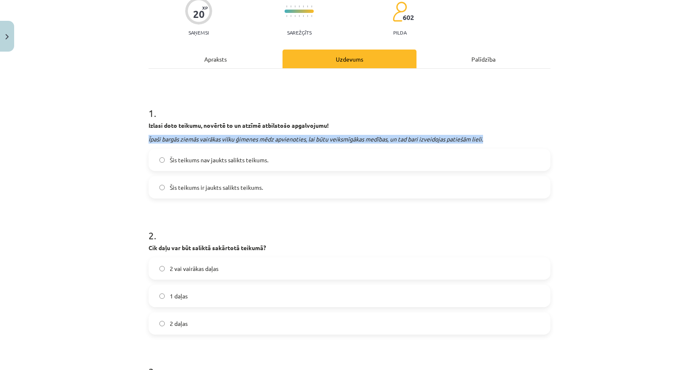
click at [185, 140] on icon "Īpaši bargās ziemās vairākas vilku ģimenes mēdz apvienoties, lai būtu veiksmīgā…" at bounding box center [316, 138] width 335 height 7
copy div "Īpaši bargās ziemās vairākas vilku ģimenes mēdz apvienoties, lai būtu veiksmīgā…"
click at [198, 139] on icon "Īpaši bargās ziemās vairākas vilku ģimenes mēdz apvienoties, lai būtu veiksmīgā…" at bounding box center [316, 138] width 335 height 7
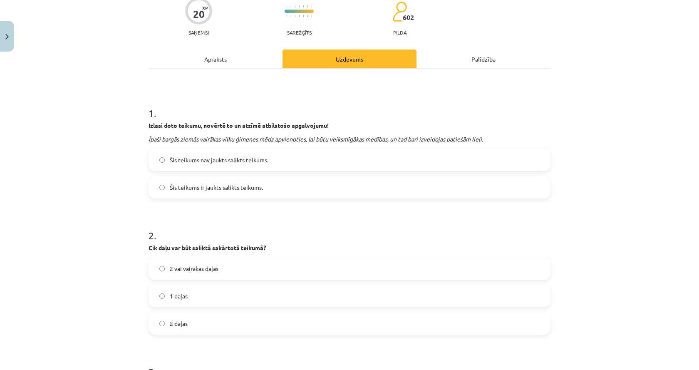
click at [173, 184] on span "Šis teikums ir jaukts salikts teikums." at bounding box center [216, 187] width 93 height 9
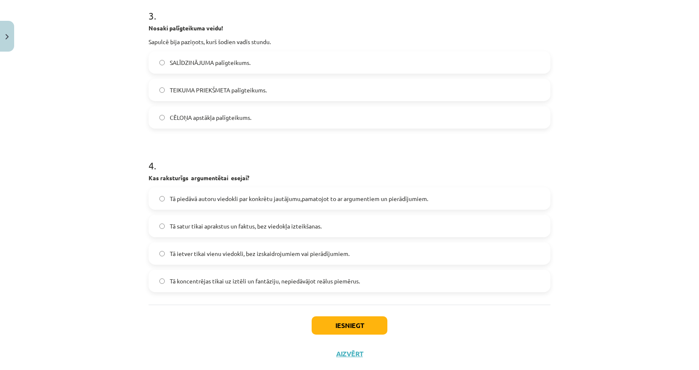
scroll to position [447, 0]
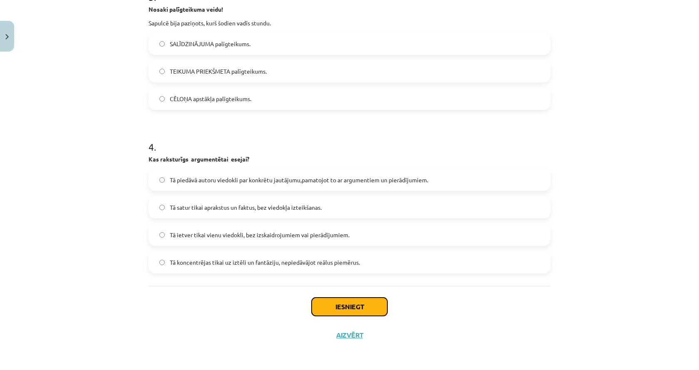
click at [342, 307] on button "Iesniegt" at bounding box center [350, 307] width 76 height 18
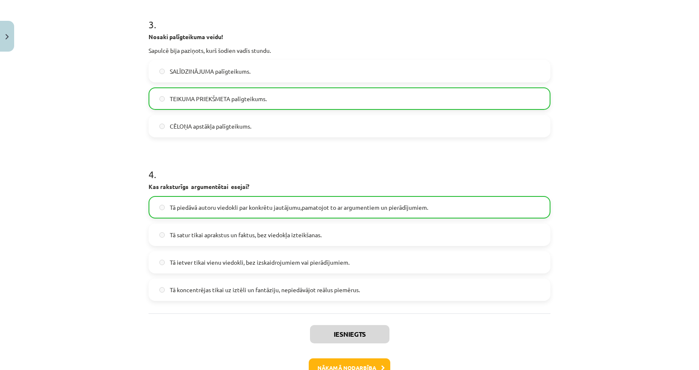
scroll to position [474, 0]
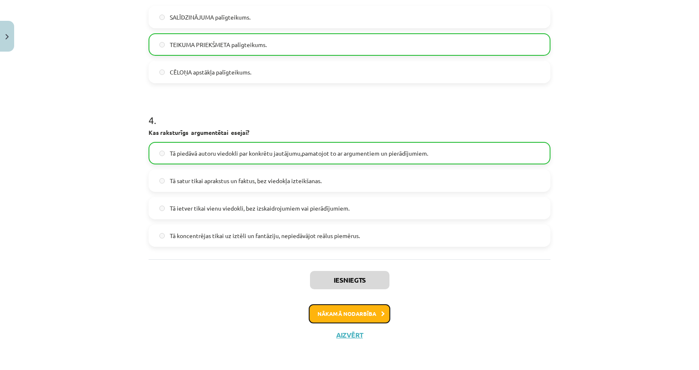
click at [353, 314] on button "Nākamā nodarbība" at bounding box center [350, 313] width 82 height 19
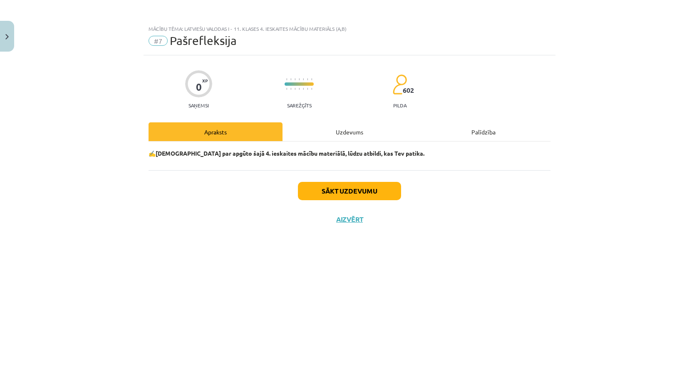
scroll to position [0, 0]
click at [356, 200] on button "Sākt uzdevumu" at bounding box center [349, 191] width 103 height 18
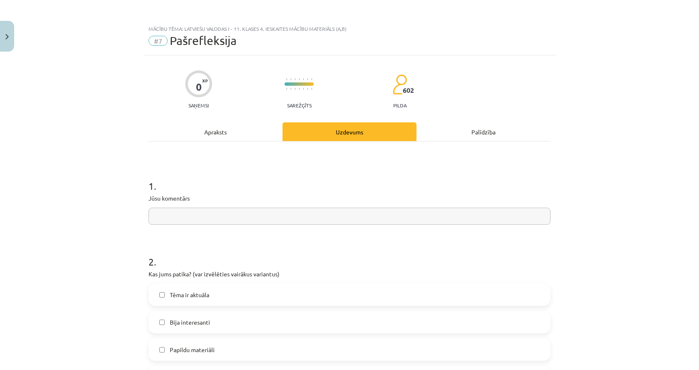
click at [229, 133] on div "Apraksts" at bounding box center [216, 131] width 134 height 19
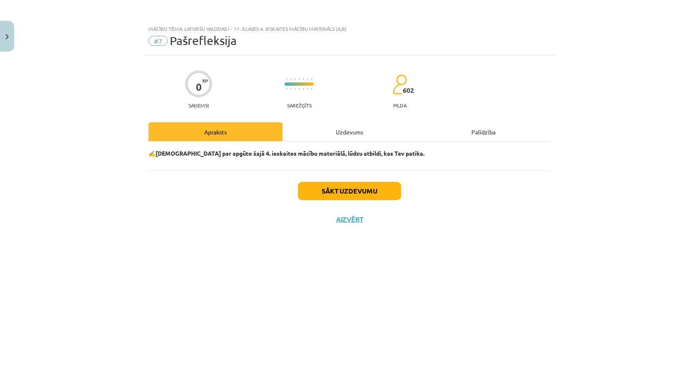
click at [330, 136] on div "Uzdevums" at bounding box center [350, 131] width 134 height 19
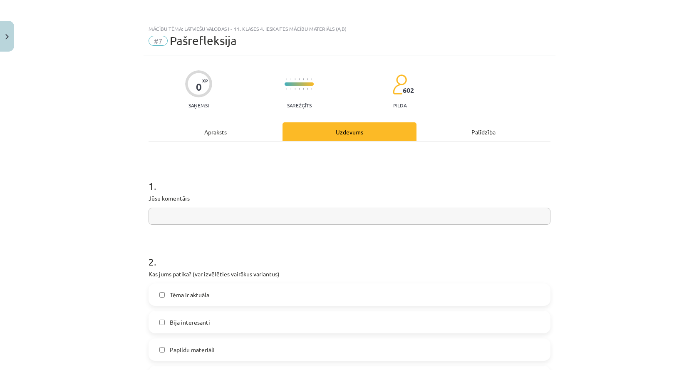
click at [236, 210] on input "text" at bounding box center [350, 216] width 402 height 17
paste input "**********"
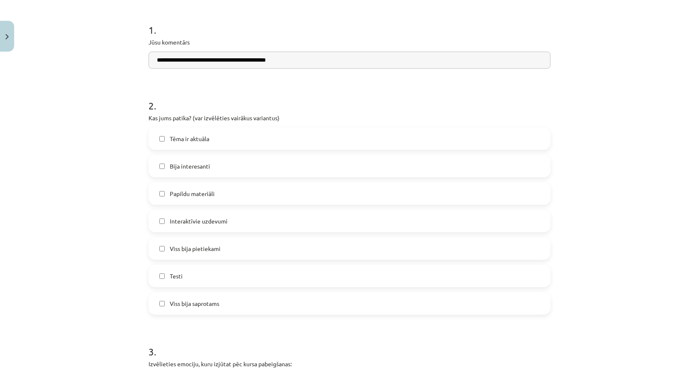
scroll to position [166, 0]
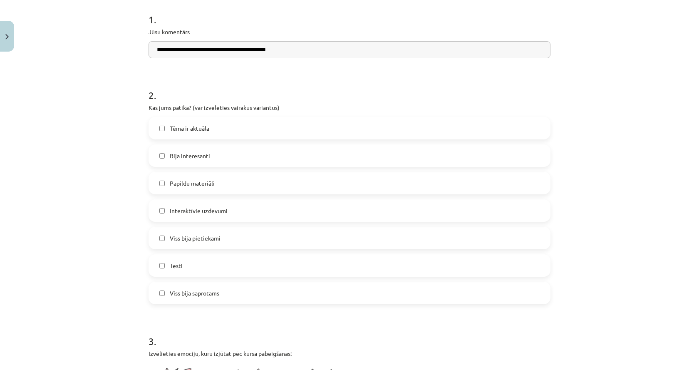
type input "**********"
click at [235, 159] on label "Bija interesanti" at bounding box center [349, 155] width 400 height 21
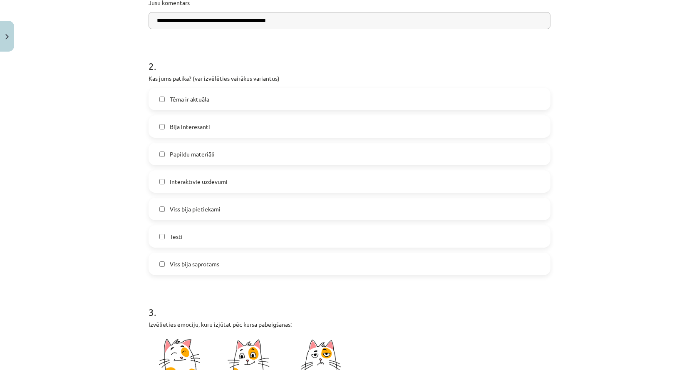
scroll to position [208, 0]
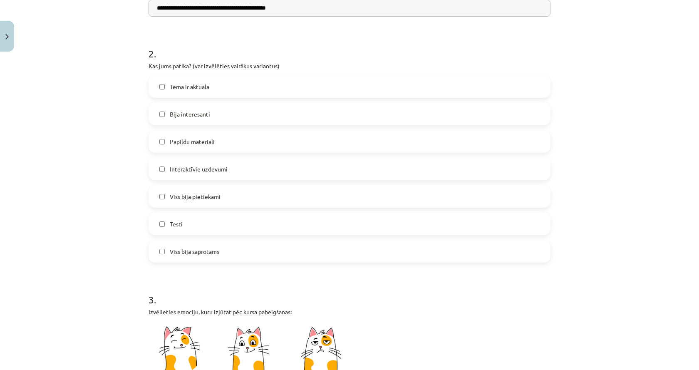
click at [251, 200] on label "Viss bija pietiekami" at bounding box center [349, 196] width 400 height 21
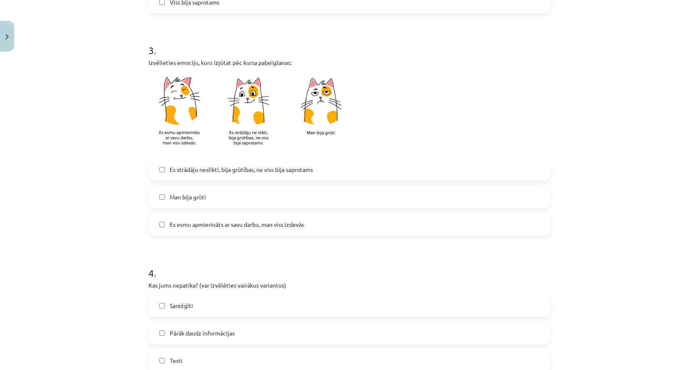
scroll to position [458, 0]
click at [256, 235] on div "Es esmu apmierināts ar savu darbu, man viss izdevās" at bounding box center [350, 224] width 402 height 22
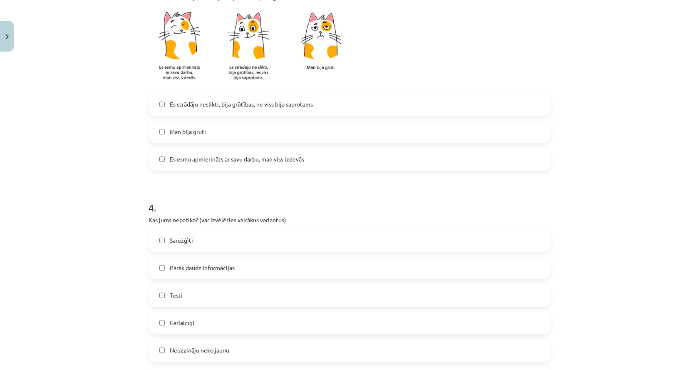
scroll to position [624, 0]
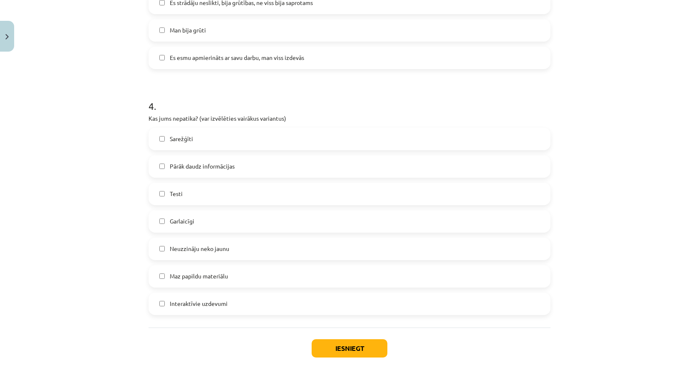
click at [171, 61] on span "Es esmu apmierināts ar savu darbu, man viss izdevās" at bounding box center [237, 57] width 134 height 9
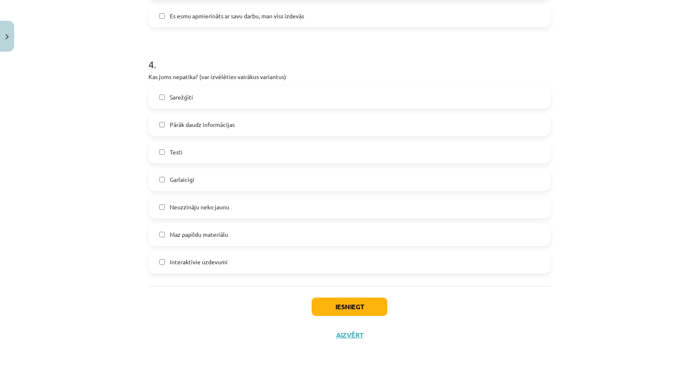
click at [237, 132] on label "Pārāk daudz informācijas" at bounding box center [349, 124] width 400 height 21
click at [337, 301] on button "Iesniegt" at bounding box center [350, 307] width 76 height 18
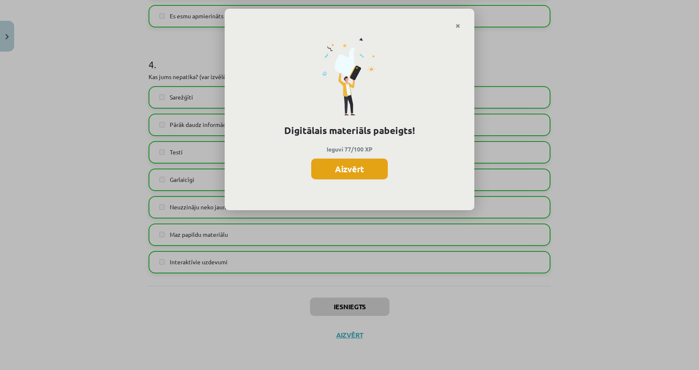
click at [369, 168] on button "Aizvērt" at bounding box center [349, 169] width 77 height 21
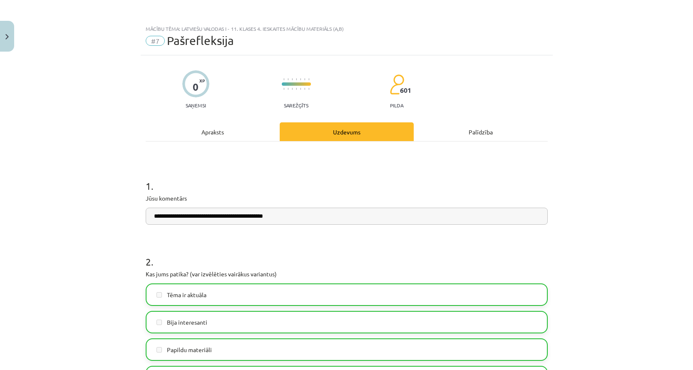
scroll to position [143, 0]
click at [6, 33] on button "Close" at bounding box center [7, 36] width 14 height 31
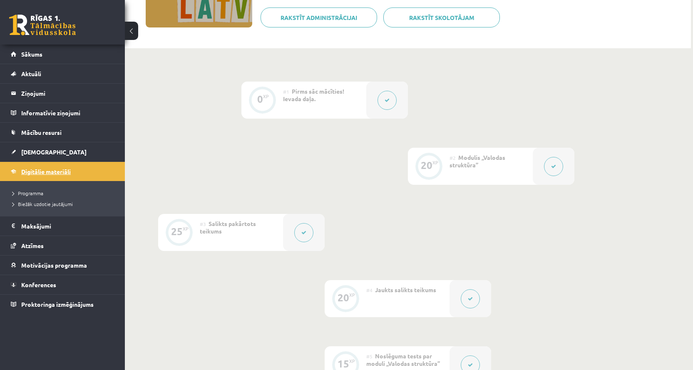
click at [66, 174] on span "Digitālie materiāli" at bounding box center [46, 171] width 50 height 7
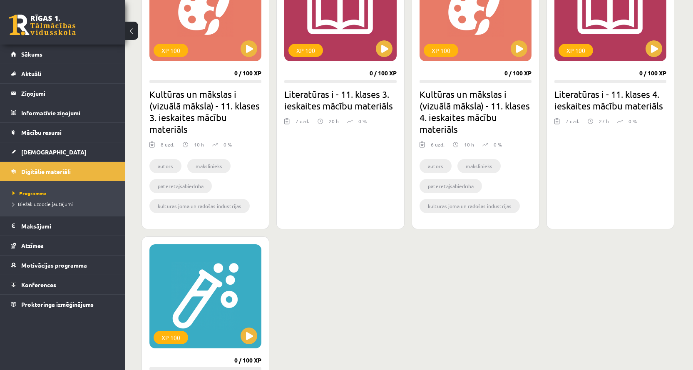
scroll to position [166, 0]
